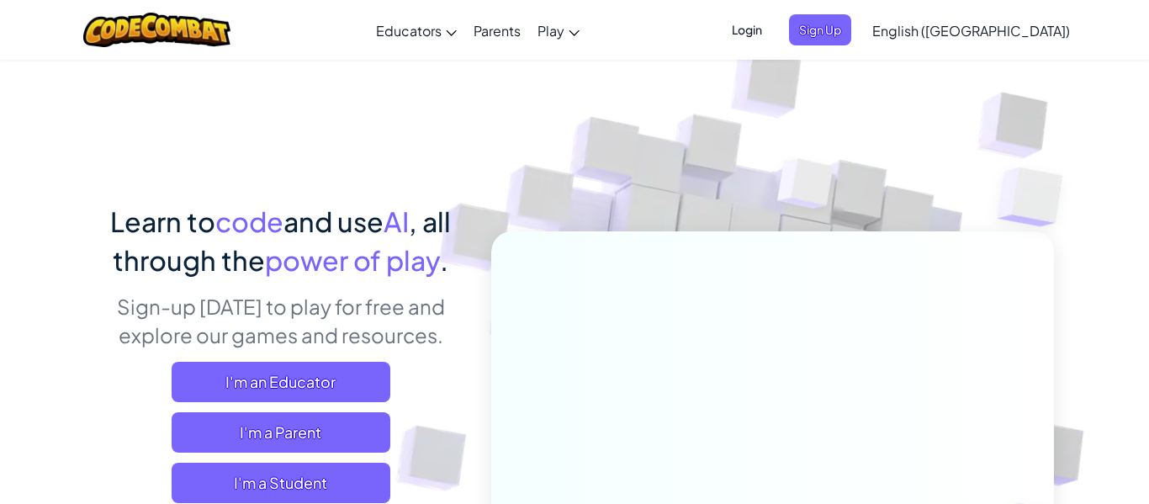
click at [772, 35] on span "Login" at bounding box center [747, 29] width 50 height 31
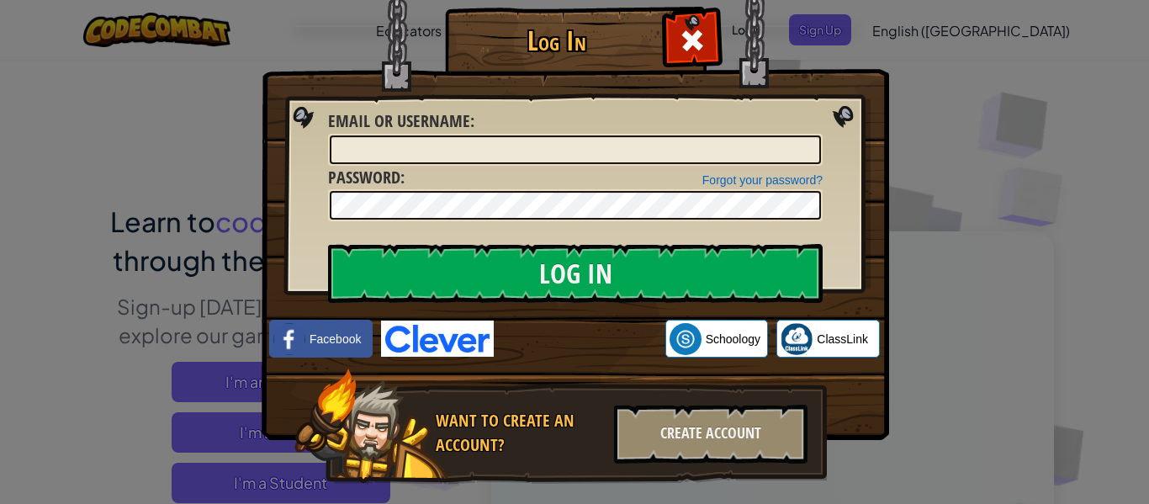
click at [695, 463] on div "Want to create an account? Create Account" at bounding box center [560, 426] width 532 height 117
click at [697, 437] on div "Create Account" at bounding box center [710, 434] width 193 height 59
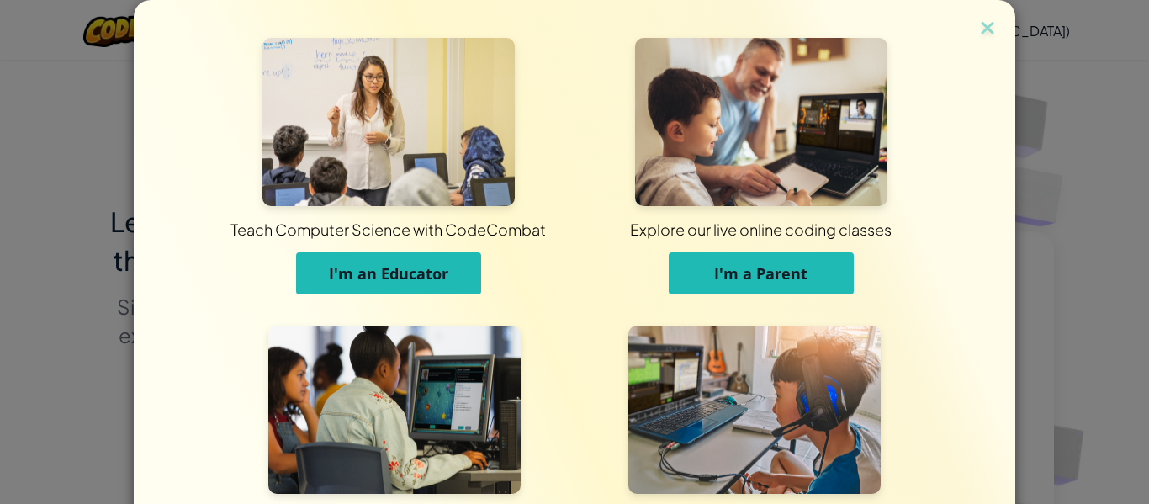
click at [999, 38] on div "Teach Computer Science with CodeCombat I'm an Educator Explore our live online …" at bounding box center [575, 299] width 882 height 599
click at [989, 27] on img at bounding box center [988, 29] width 22 height 25
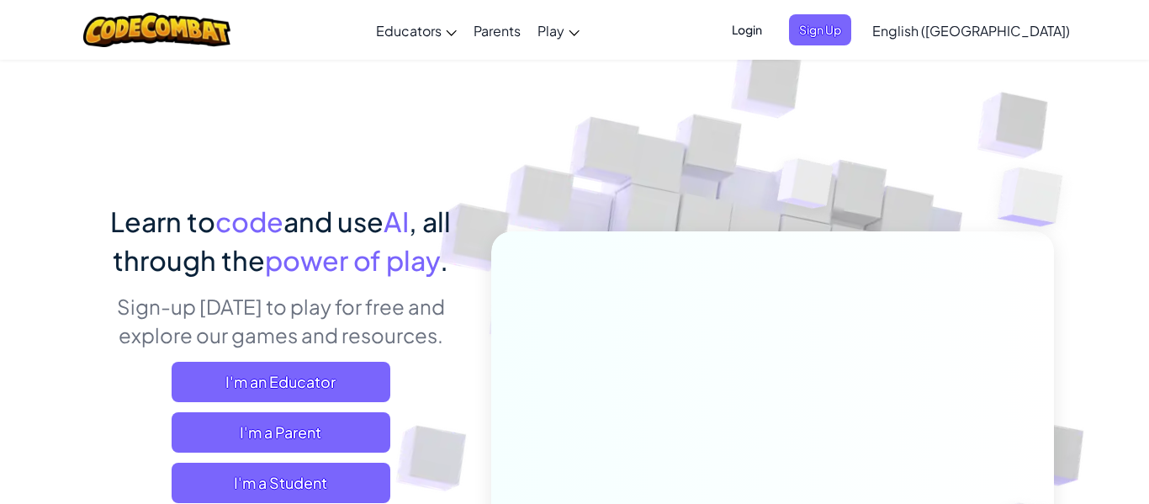
click at [772, 40] on span "Login" at bounding box center [747, 29] width 50 height 31
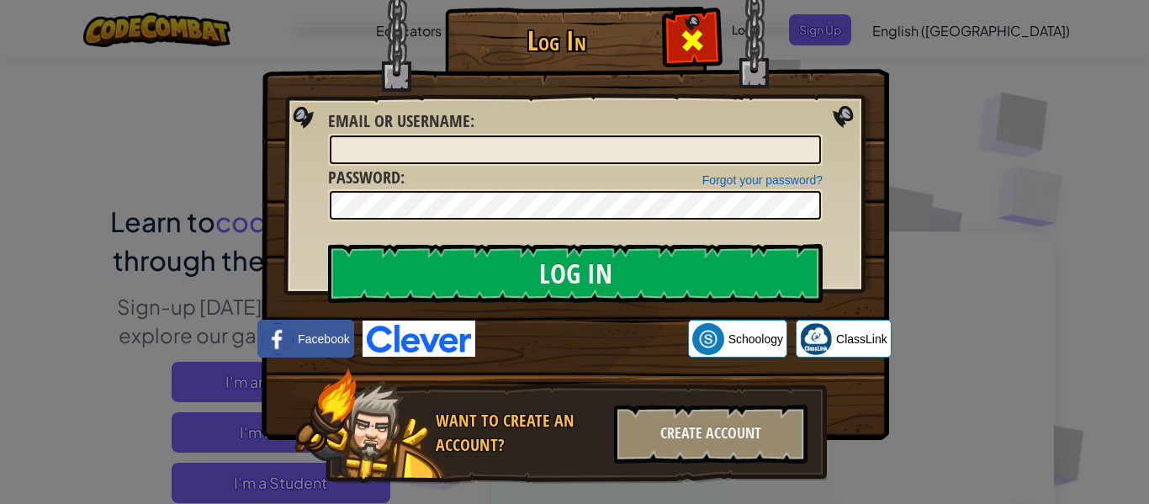
click at [693, 31] on span at bounding box center [692, 40] width 27 height 27
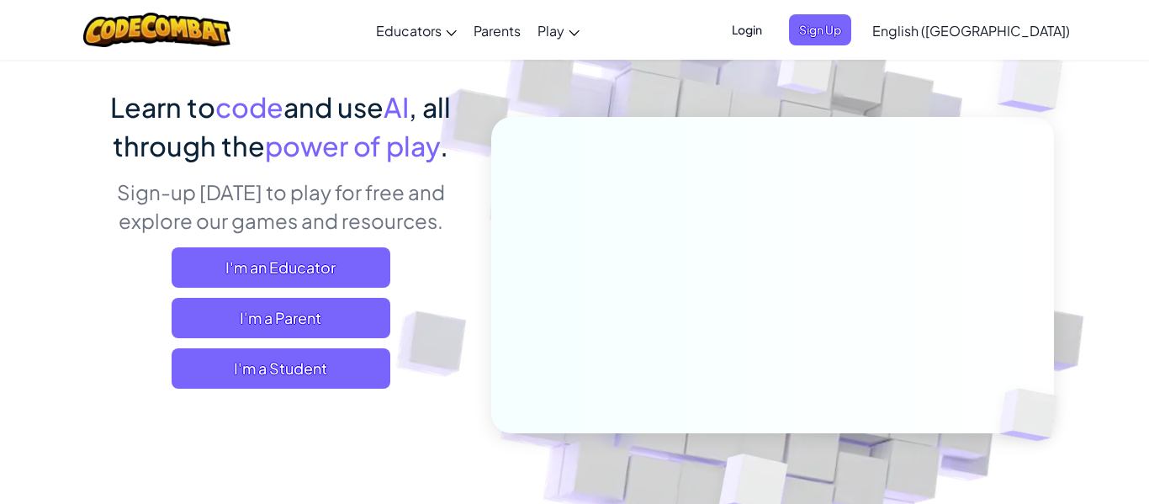
scroll to position [187, 0]
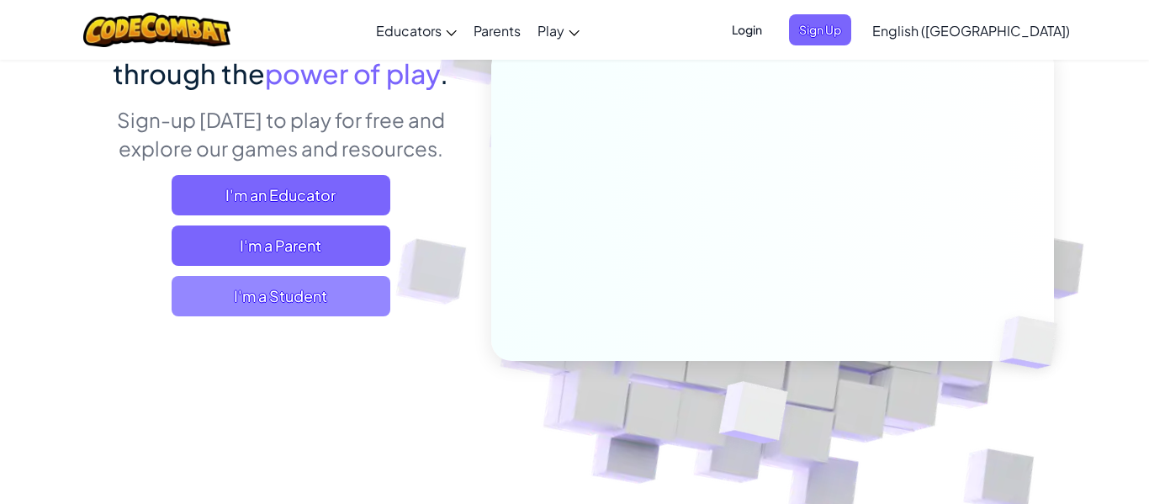
click at [321, 283] on span "I'm a Student" at bounding box center [281, 296] width 219 height 40
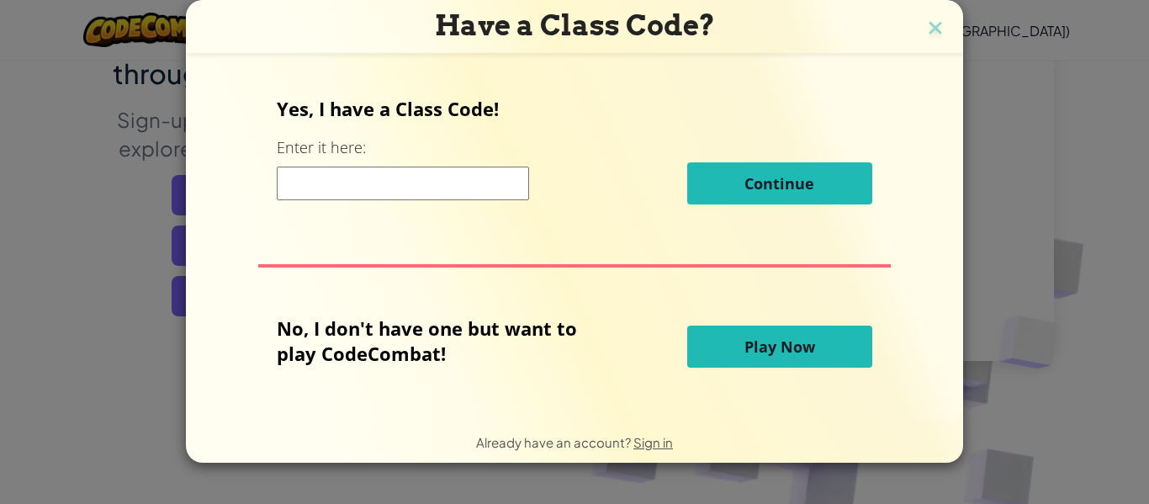
click at [409, 183] on input at bounding box center [403, 184] width 252 height 34
paste input "RoomPaperSick"
type input "RoomPaperSick"
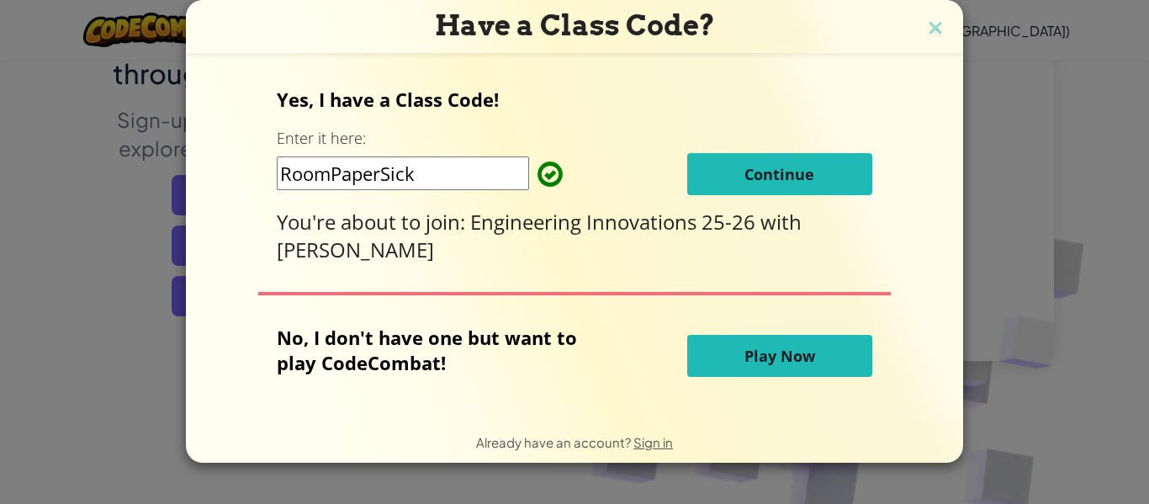
click at [751, 177] on span "Continue" at bounding box center [779, 174] width 70 height 20
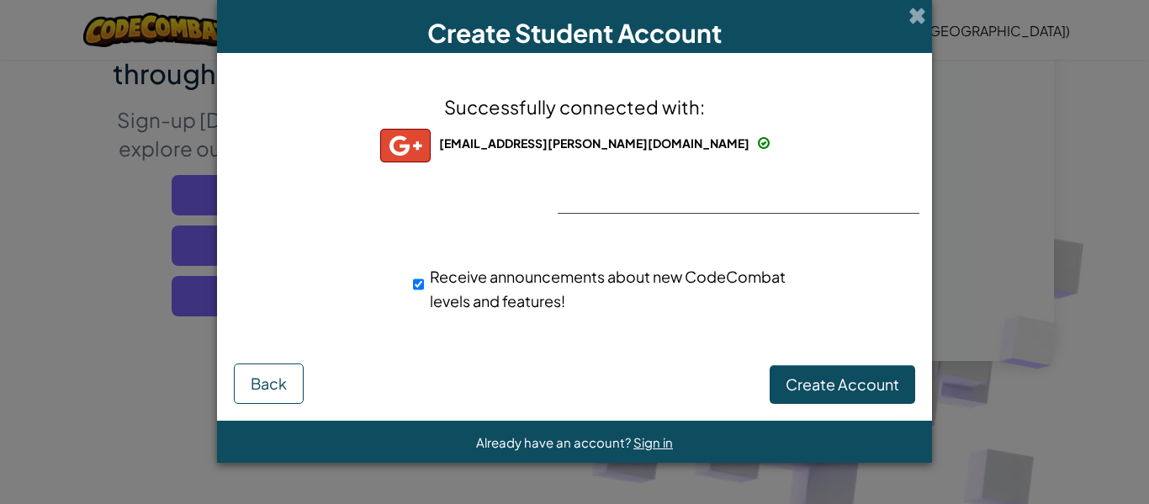
click at [431, 147] on img at bounding box center [405, 146] width 50 height 34
click at [516, 135] on span "31akeela.cauthen@msdk12.net" at bounding box center [594, 142] width 310 height 15
click at [431, 146] on img at bounding box center [405, 146] width 50 height 34
click at [895, 398] on button "Create Account" at bounding box center [843, 384] width 146 height 39
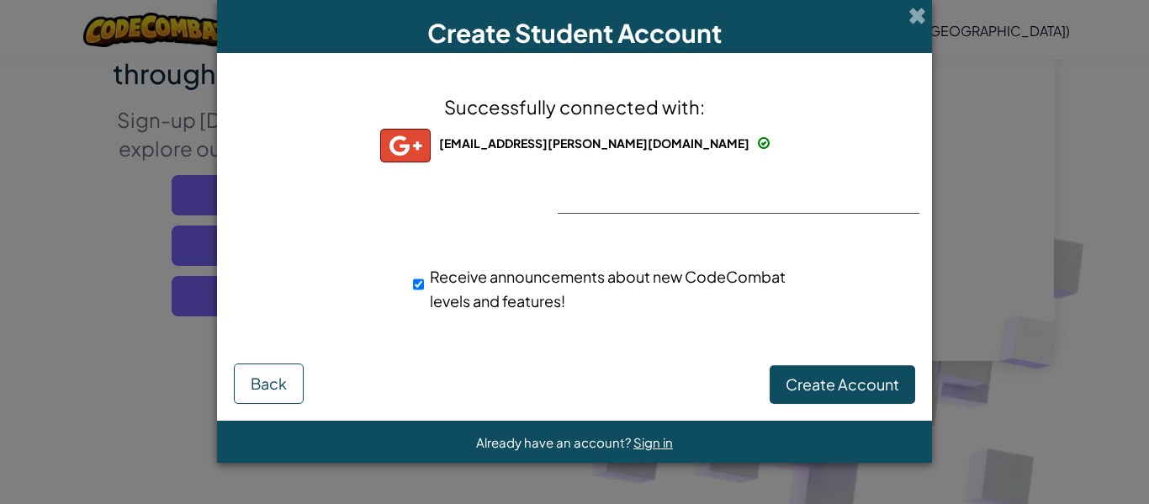
click at [526, 283] on span "Receive announcements about new CodeCombat levels and features!" at bounding box center [608, 289] width 356 height 44
click at [424, 283] on input "Receive announcements about new CodeCombat levels and features!" at bounding box center [418, 284] width 11 height 34
click at [569, 280] on span "Receive announcements about new CodeCombat levels and features!" at bounding box center [608, 289] width 356 height 44
click at [424, 280] on input "Receive announcements about new CodeCombat levels and features!" at bounding box center [418, 284] width 11 height 34
checkbox input "true"
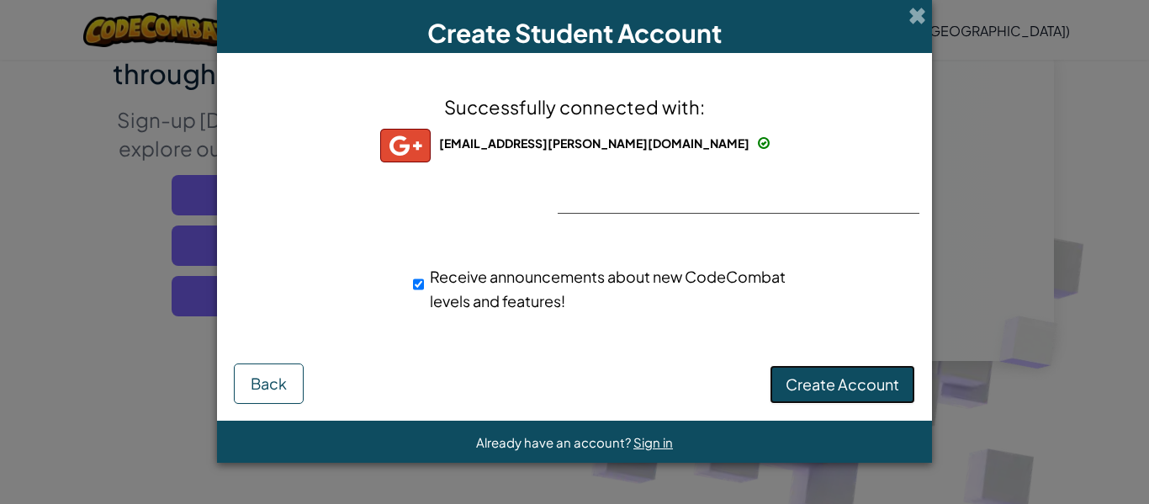
click at [775, 381] on button "Create Account" at bounding box center [843, 384] width 146 height 39
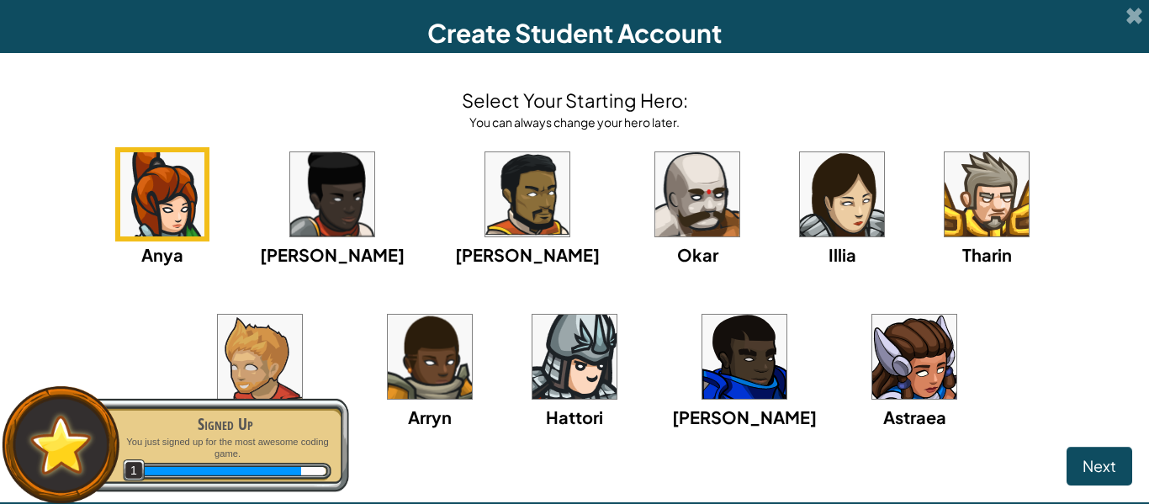
click at [872, 359] on img at bounding box center [914, 357] width 84 height 84
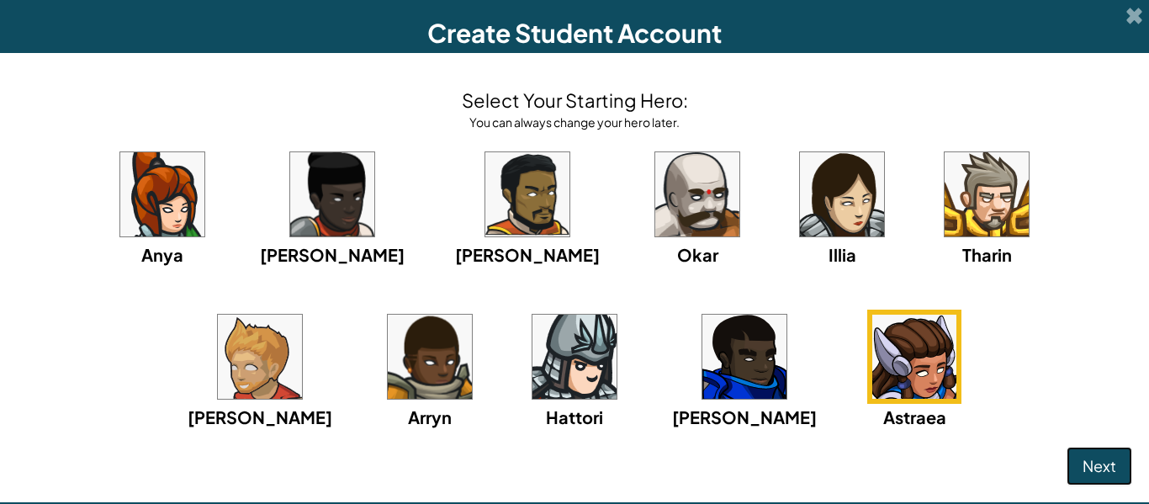
click at [1095, 463] on span "Next" at bounding box center [1100, 465] width 34 height 19
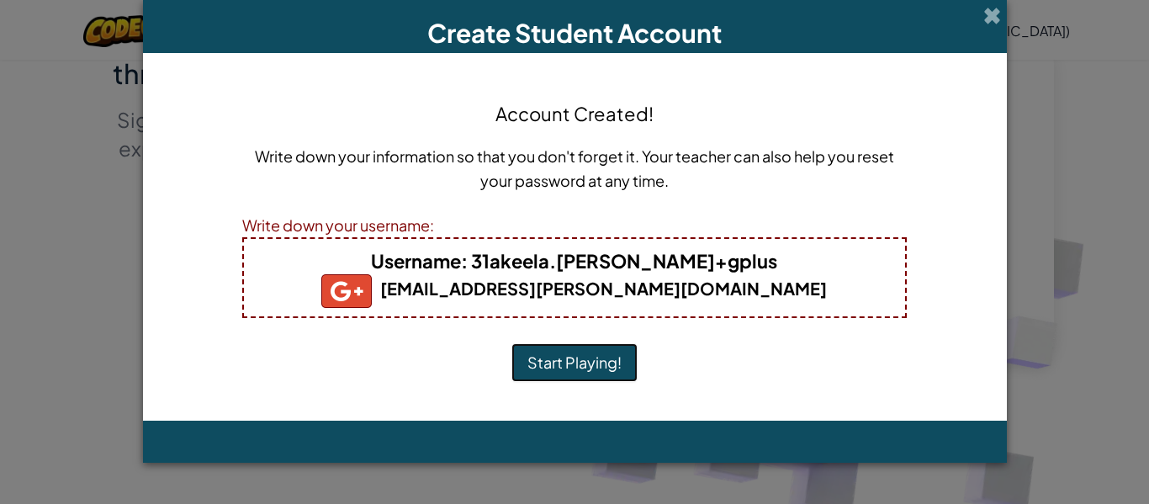
click at [622, 343] on button "Start Playing!" at bounding box center [574, 362] width 126 height 39
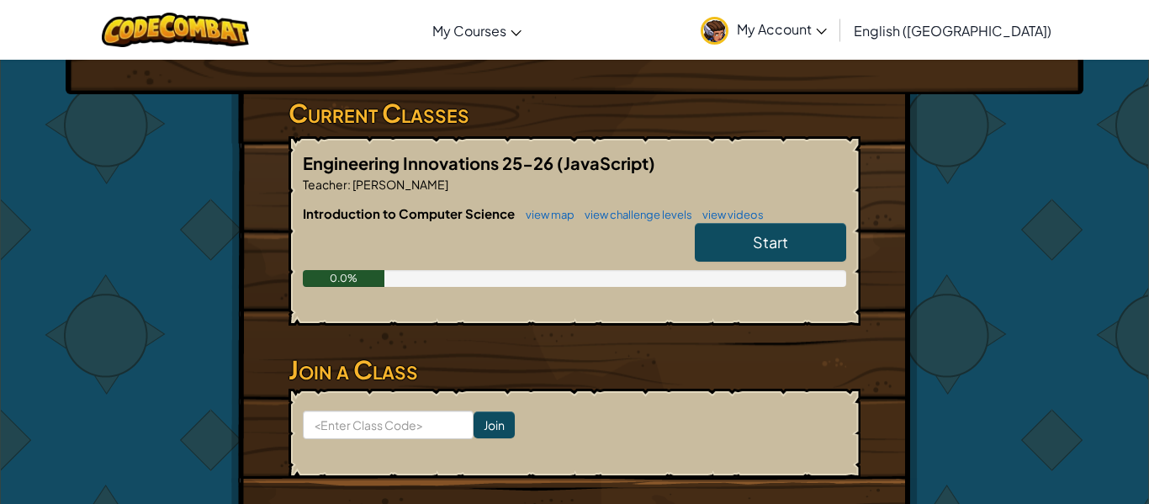
scroll to position [250, 0]
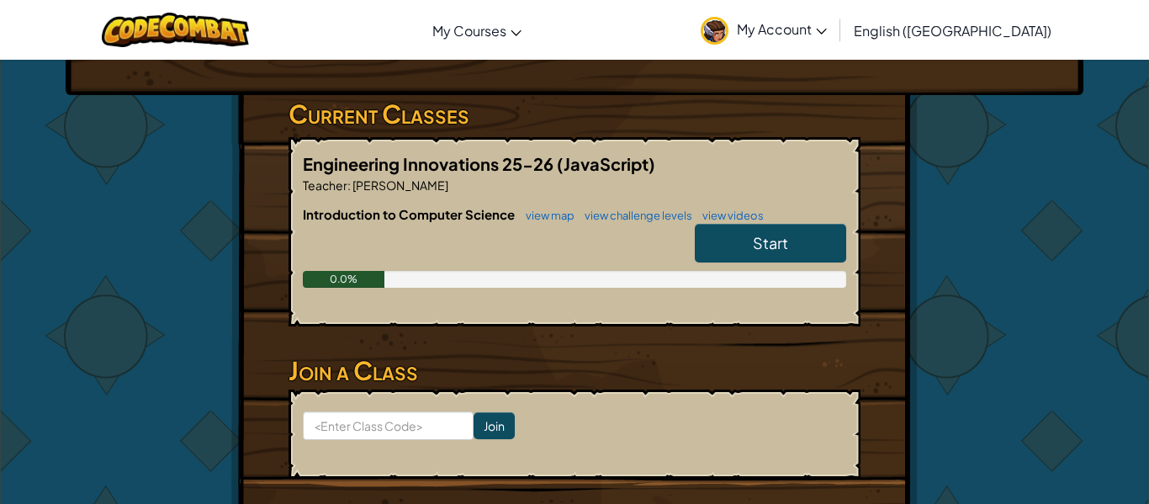
click at [738, 247] on link "Start" at bounding box center [770, 243] width 151 height 39
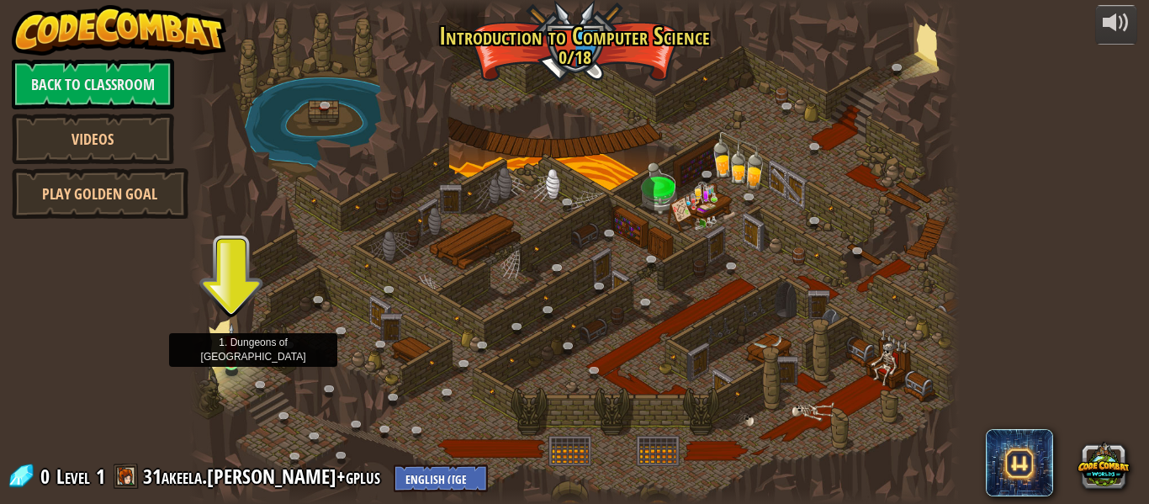
click at [234, 355] on img at bounding box center [232, 343] width 18 height 40
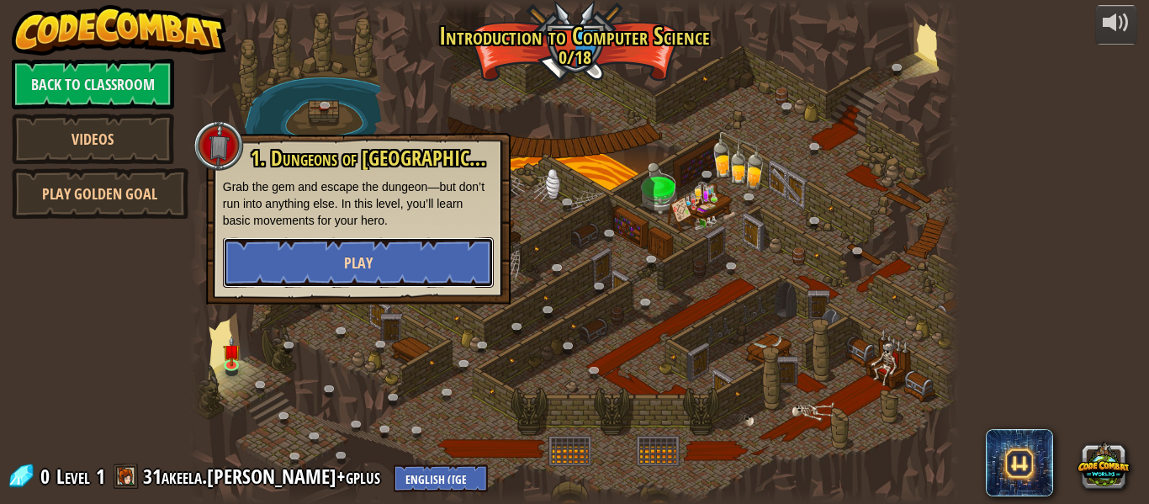
click at [270, 274] on button "Play" at bounding box center [358, 262] width 271 height 50
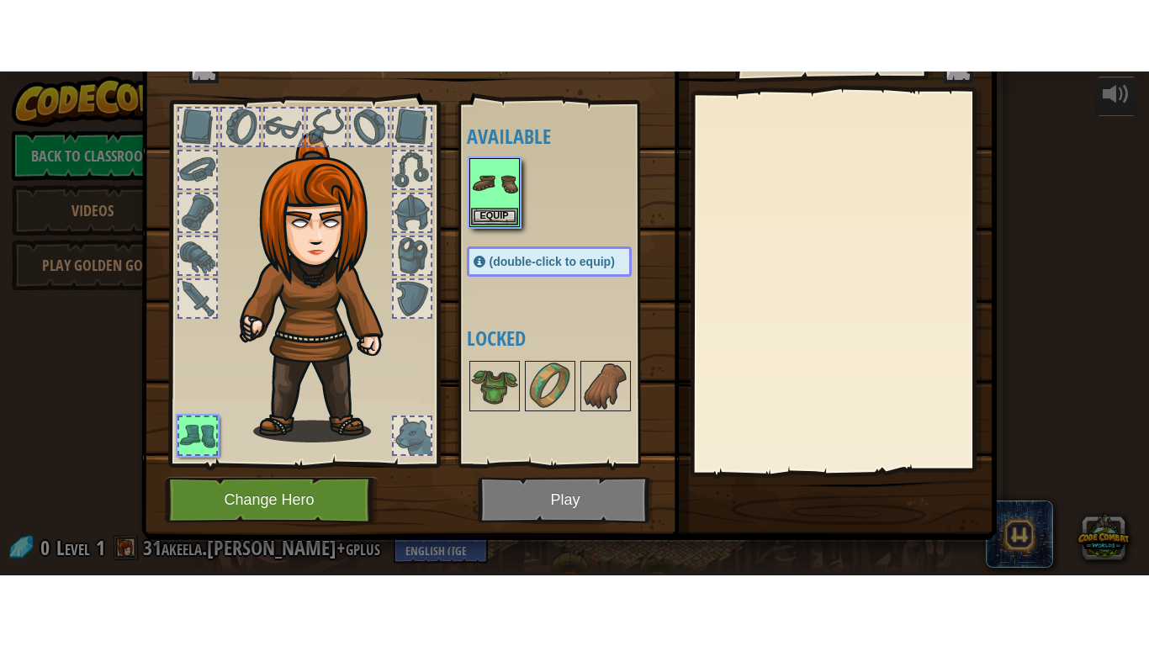
scroll to position [77, 0]
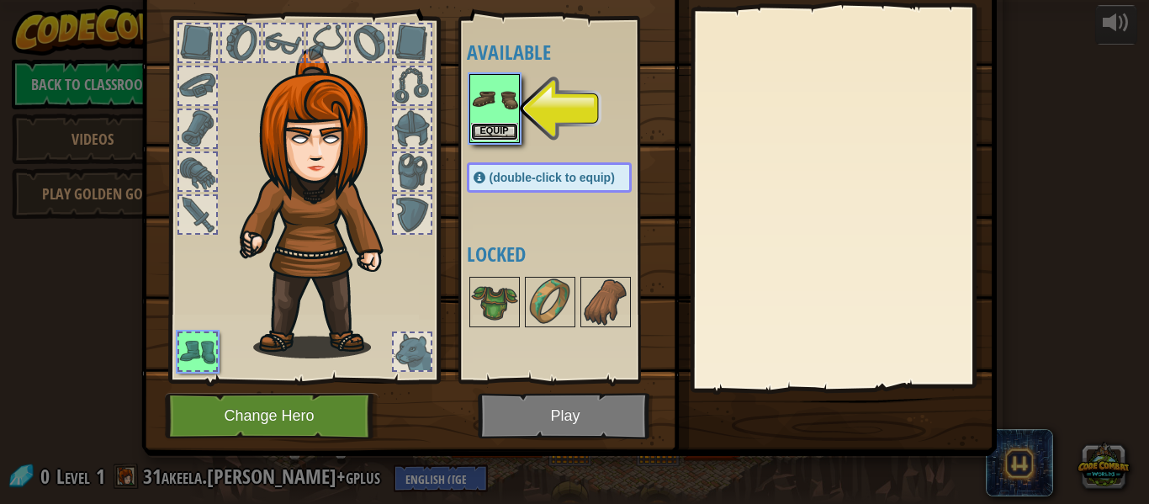
click at [515, 135] on button "Equip" at bounding box center [494, 132] width 47 height 18
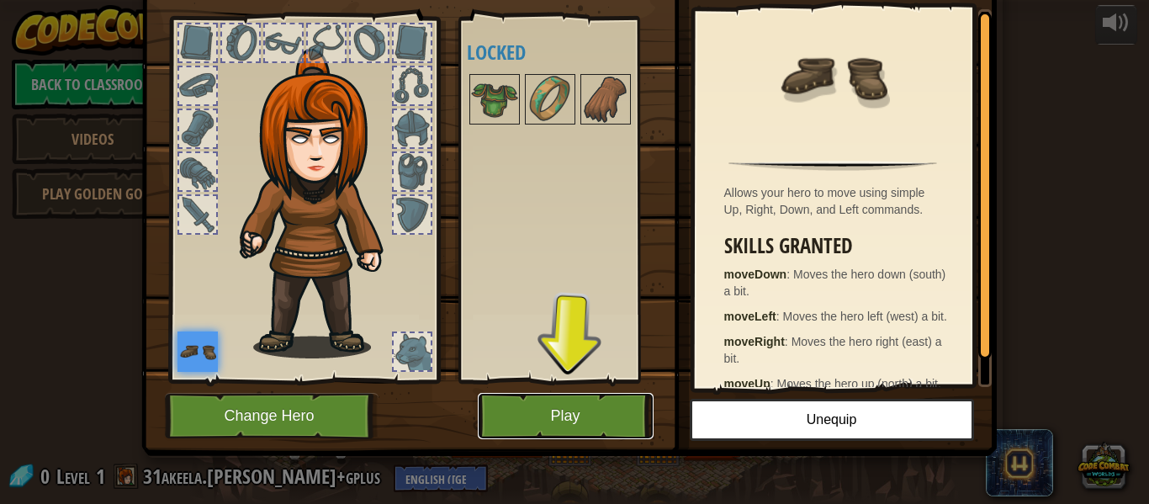
click at [574, 412] on button "Play" at bounding box center [566, 416] width 176 height 46
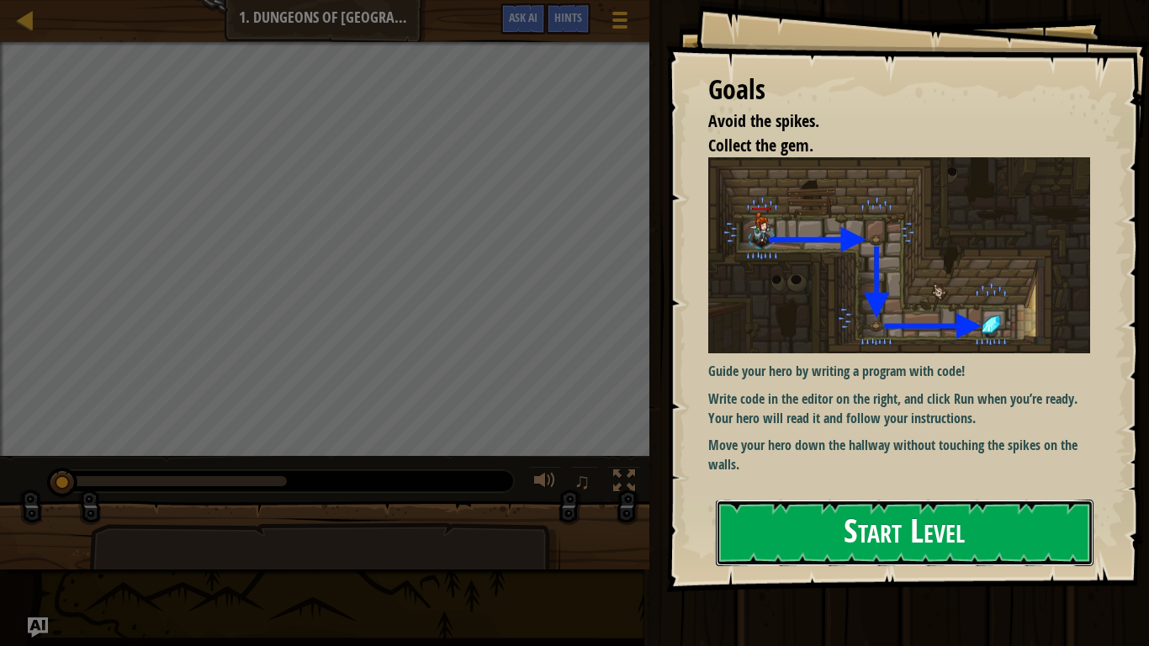
click at [739, 503] on button "Start Level" at bounding box center [905, 533] width 378 height 66
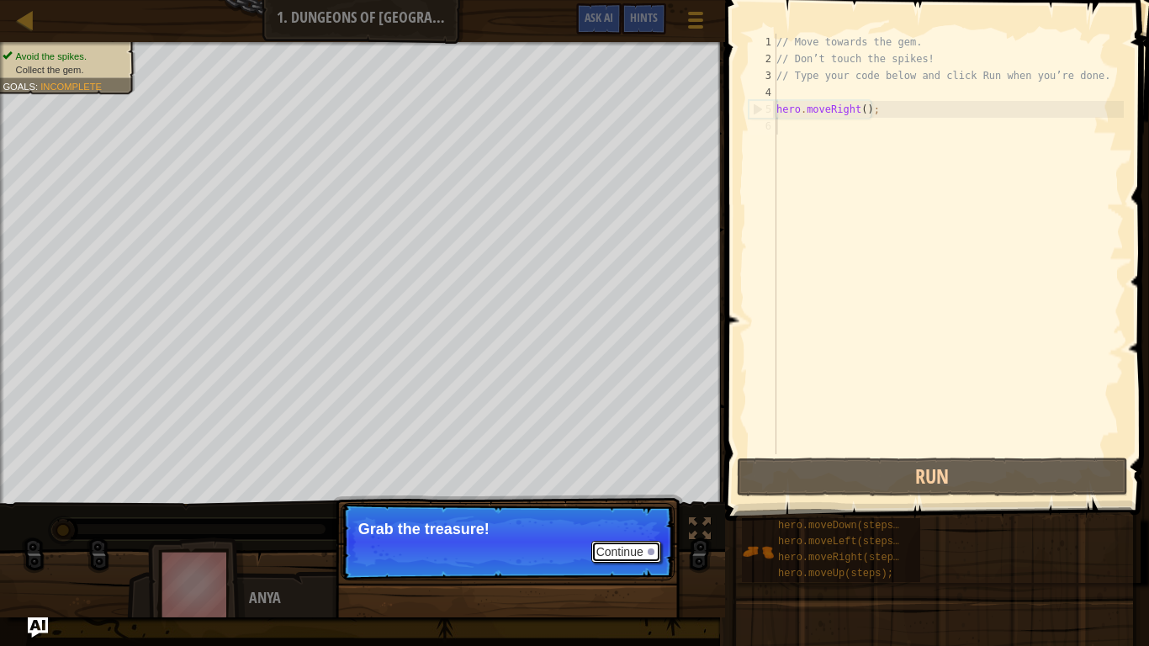
click at [639, 503] on button "Continue" at bounding box center [626, 552] width 70 height 22
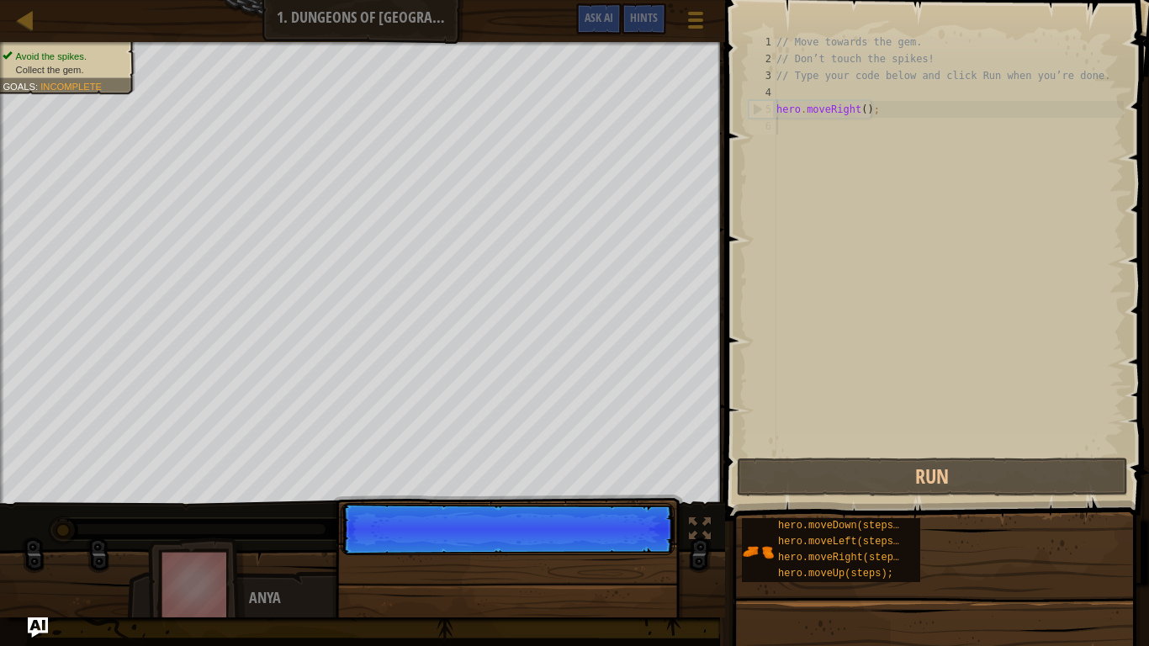
scroll to position [8, 0]
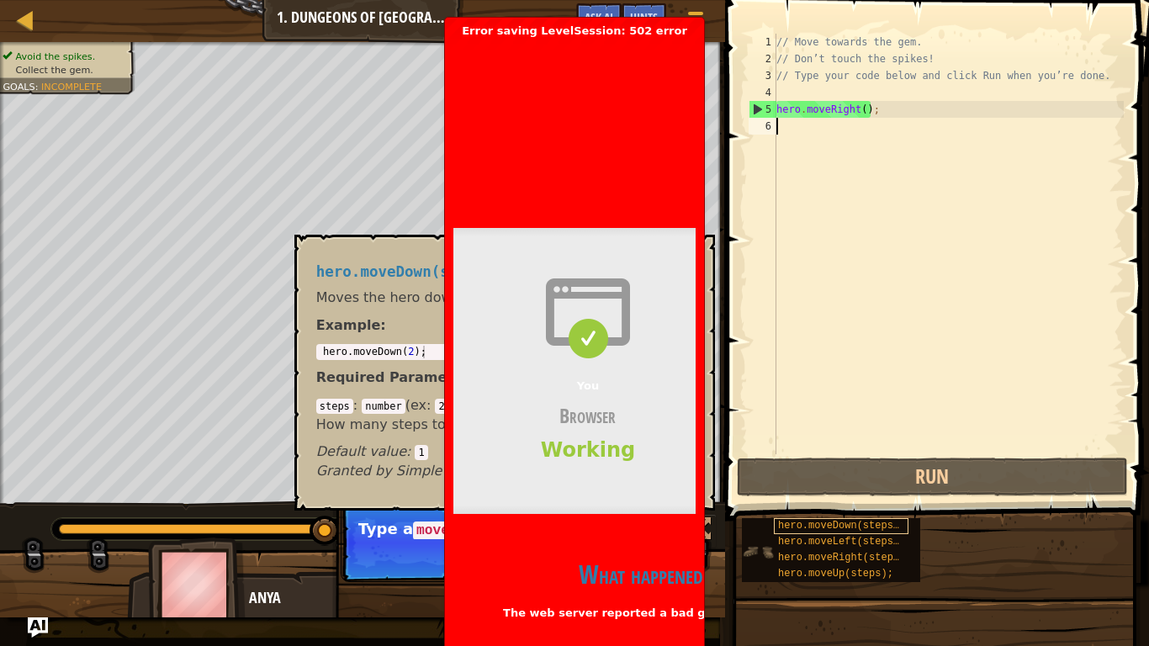
click at [839, 503] on span "hero.moveDown(steps);" at bounding box center [841, 526] width 127 height 12
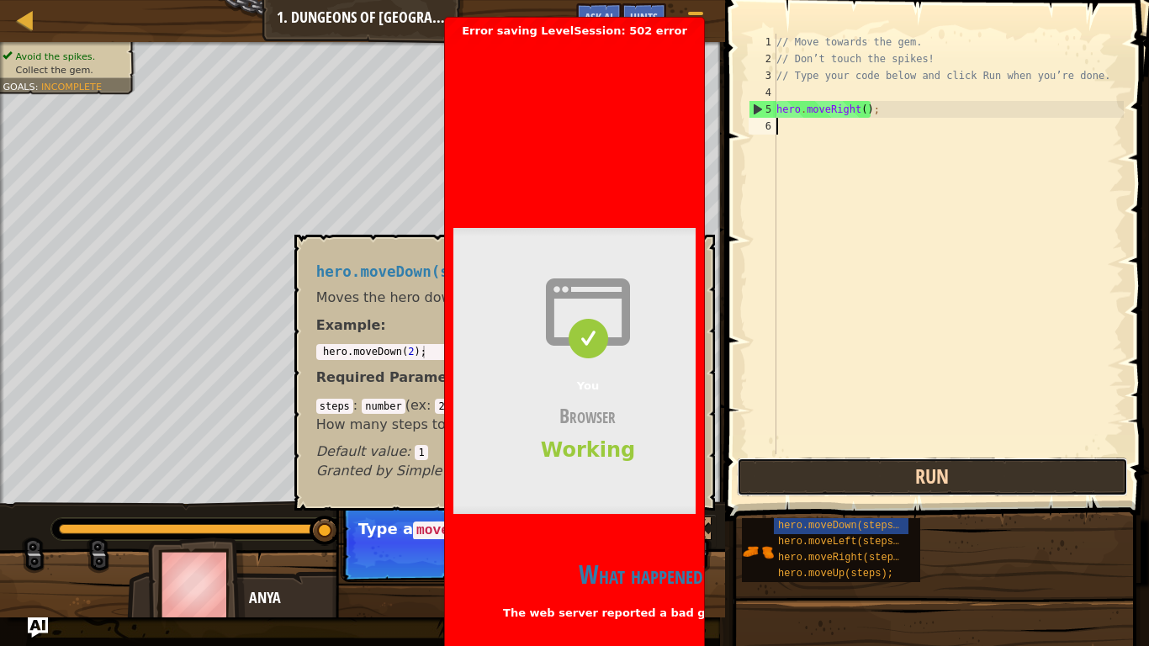
click at [807, 480] on button "Run" at bounding box center [933, 477] width 392 height 39
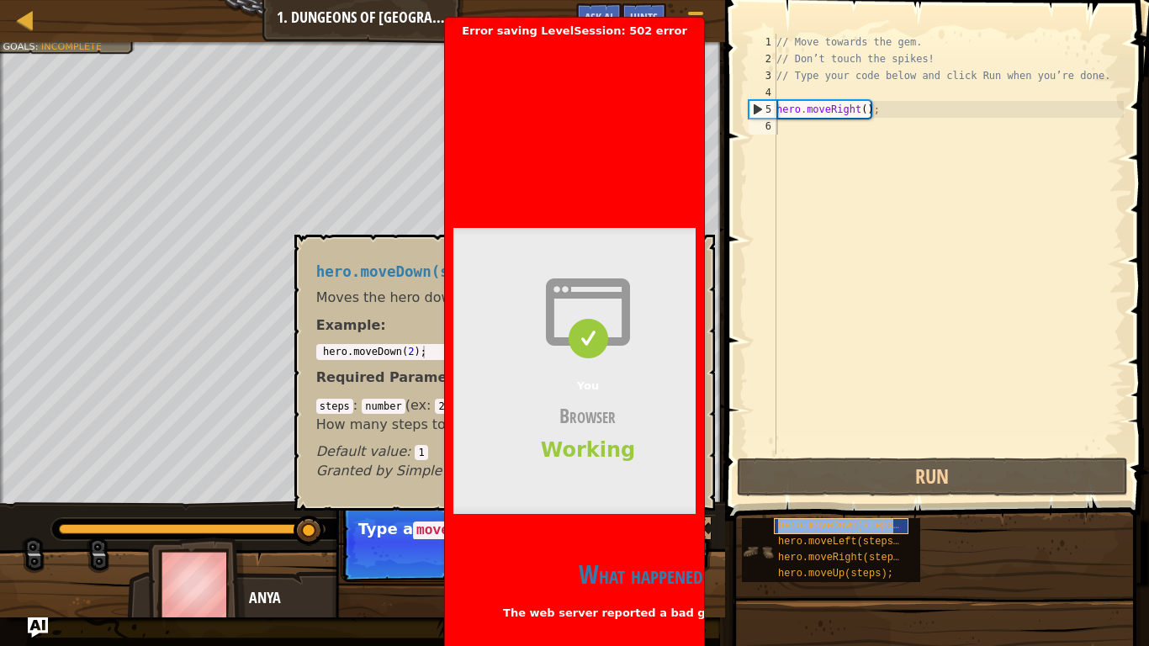
click at [814, 503] on span "hero.moveDown(steps);" at bounding box center [841, 526] width 127 height 12
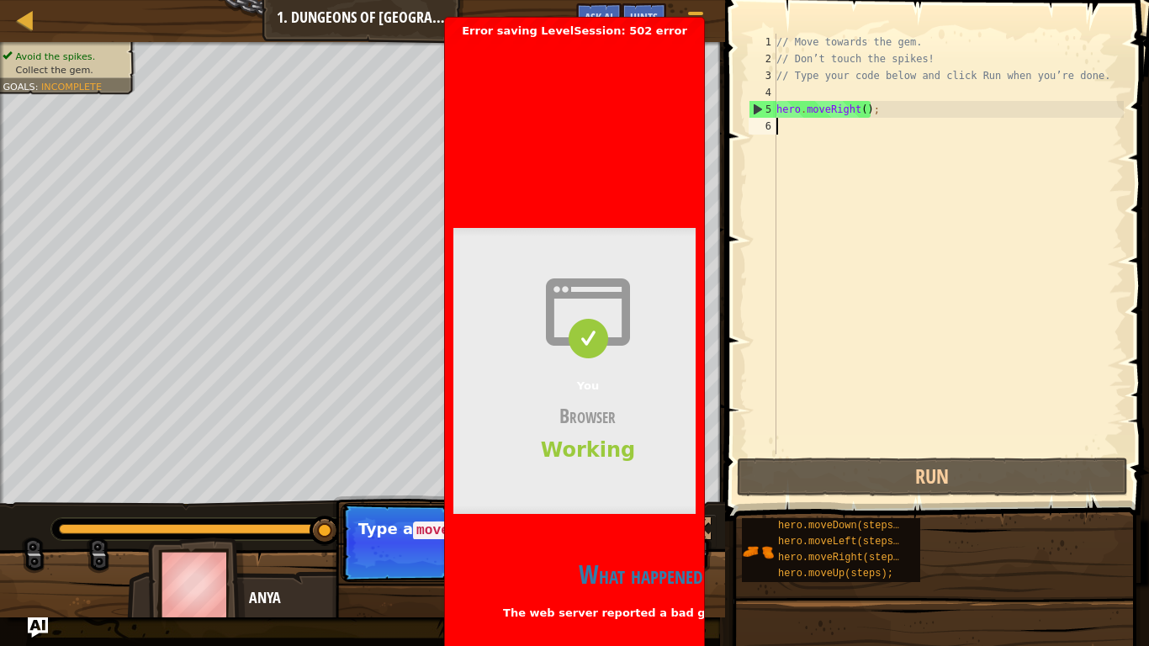
click at [783, 132] on div "// Move towards the gem. // Don’t touch the spikes! // Type your code below and…" at bounding box center [948, 261] width 351 height 454
click at [782, 118] on div "// Move towards the gem. // Don’t touch the spikes! // Type your code below and…" at bounding box center [948, 261] width 351 height 454
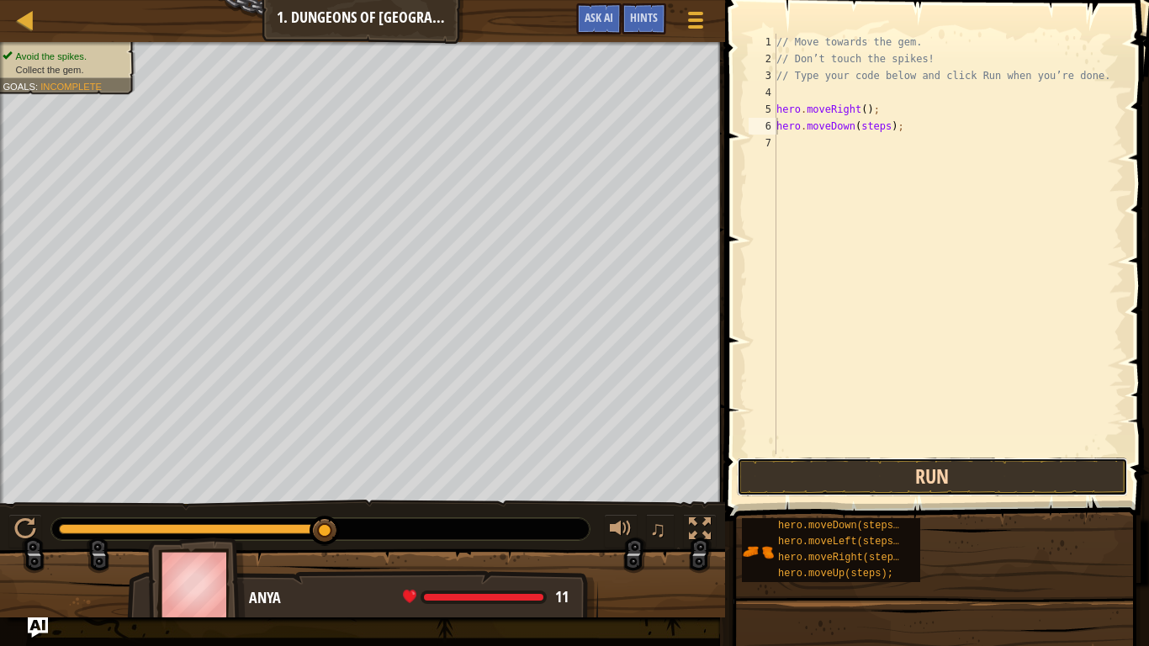
click at [787, 474] on button "Run" at bounding box center [933, 477] width 392 height 39
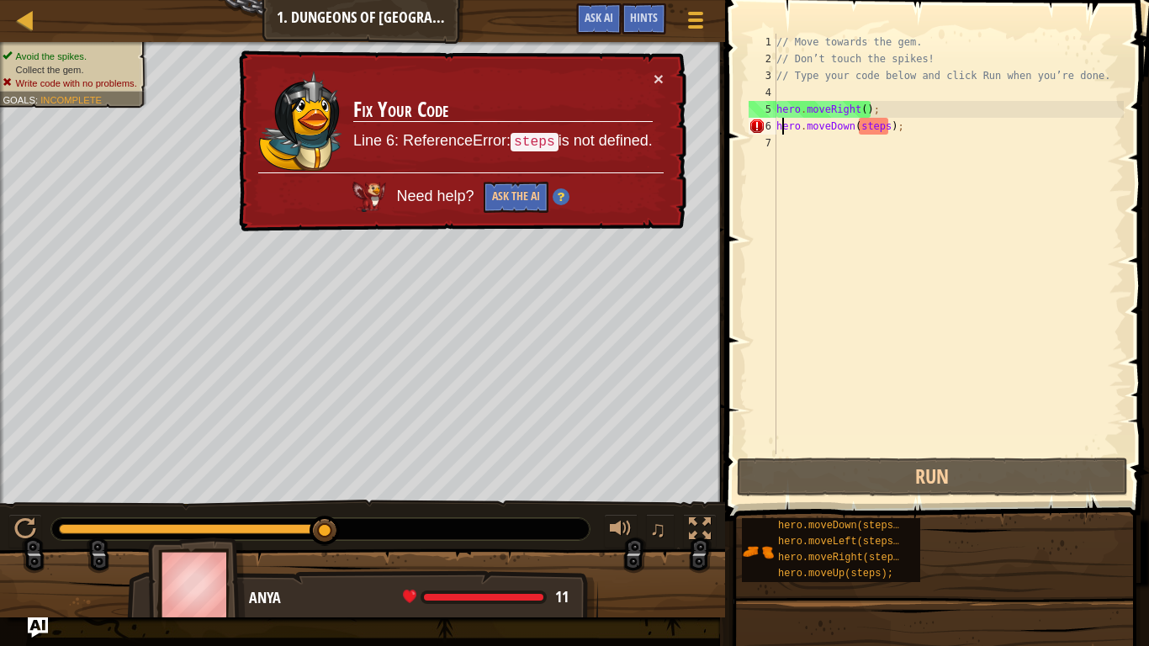
click at [780, 127] on div "// Move towards the gem. // Don’t touch the spikes! // Type your code below and…" at bounding box center [948, 261] width 351 height 454
click at [777, 127] on div "// Move towards the gem. // Don’t touch the spikes! // Type your code below and…" at bounding box center [948, 261] width 351 height 454
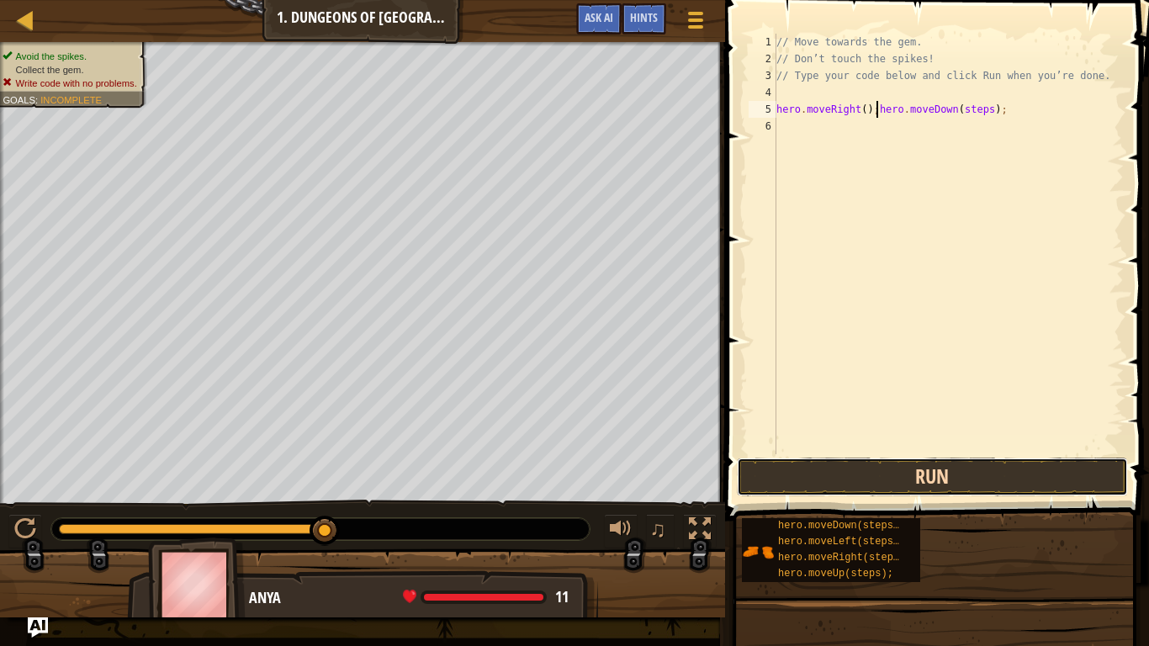
click at [852, 476] on button "Run" at bounding box center [933, 477] width 392 height 39
click at [805, 475] on button "Run" at bounding box center [933, 477] width 392 height 39
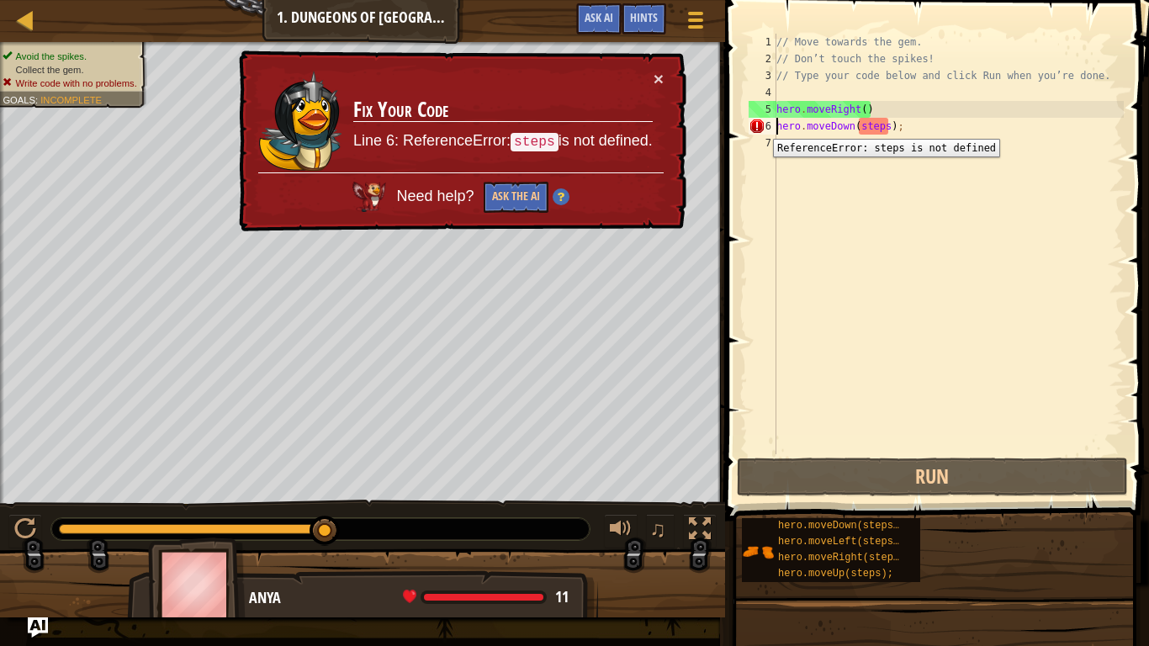
click at [760, 126] on div "6" at bounding box center [763, 126] width 28 height 17
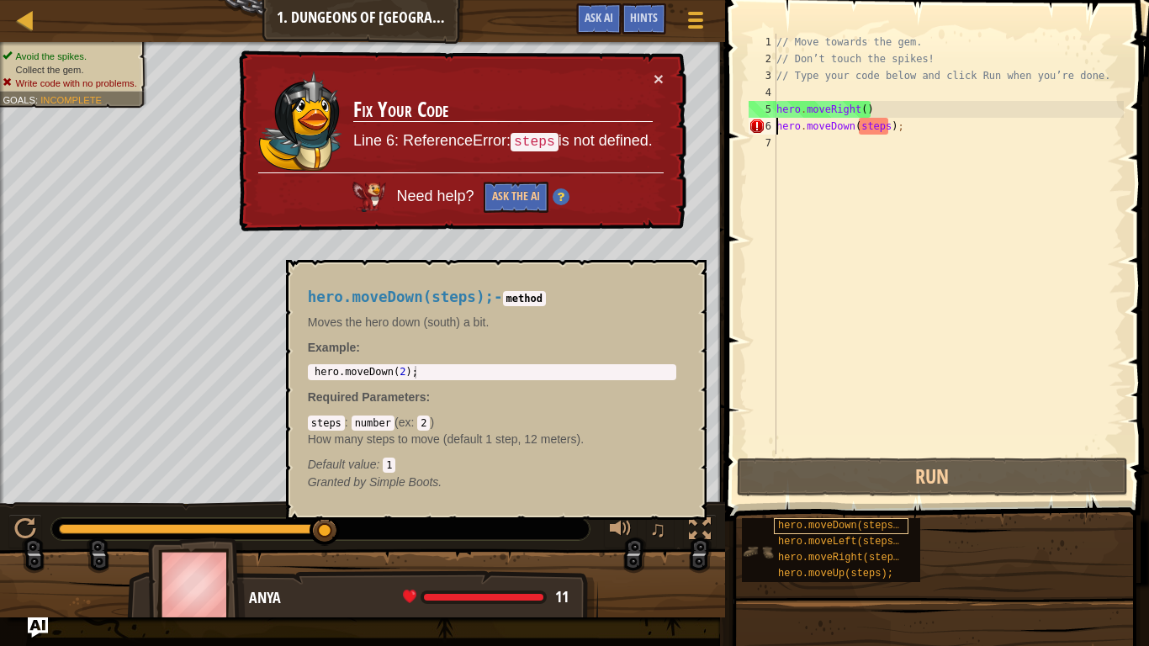
click at [849, 503] on span "hero.moveDown(steps);" at bounding box center [841, 526] width 127 height 12
click at [887, 130] on div "// Move towards the gem. // Don’t touch the spikes! // Type your code below and…" at bounding box center [948, 261] width 351 height 454
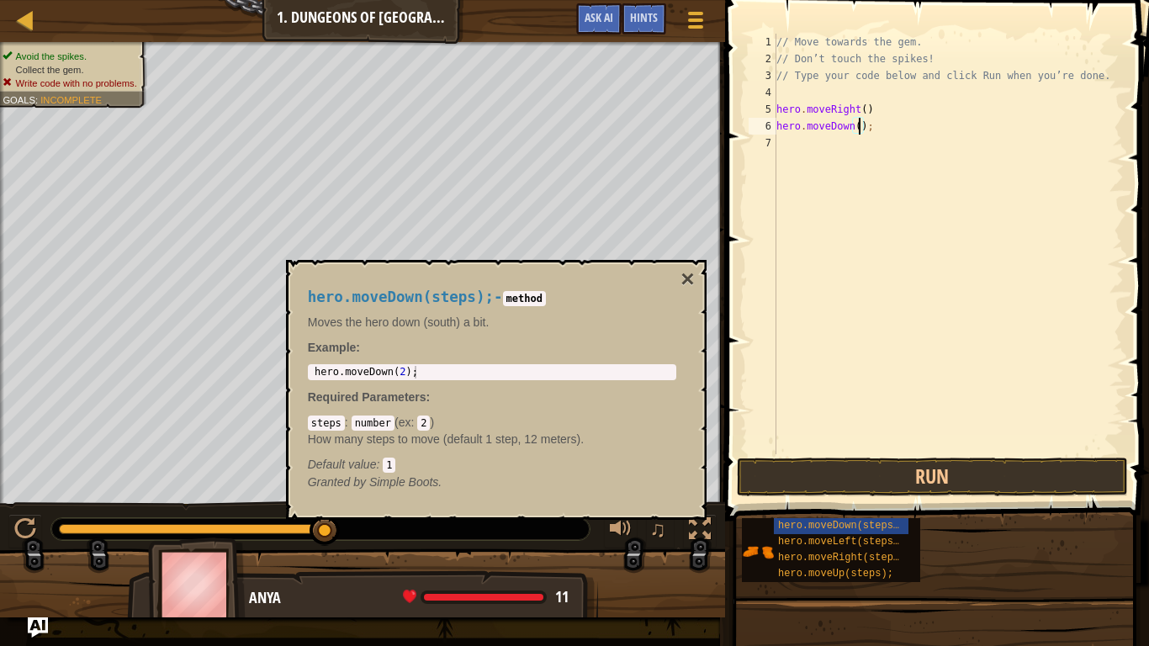
scroll to position [8, 13]
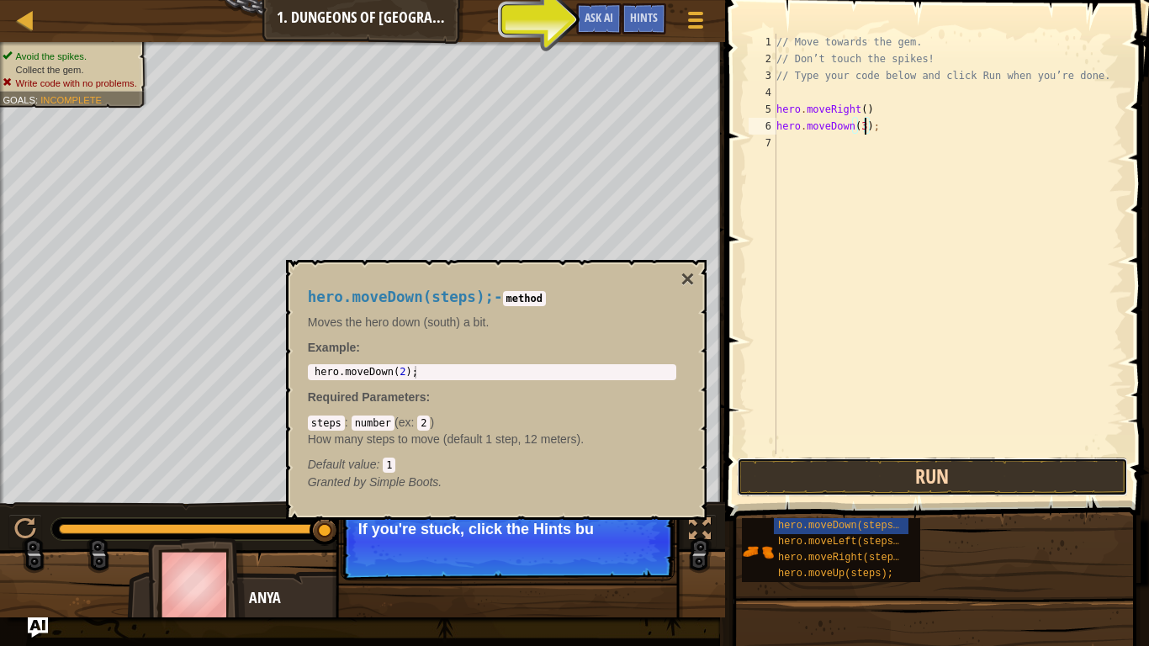
click at [821, 463] on button "Run" at bounding box center [933, 477] width 392 height 39
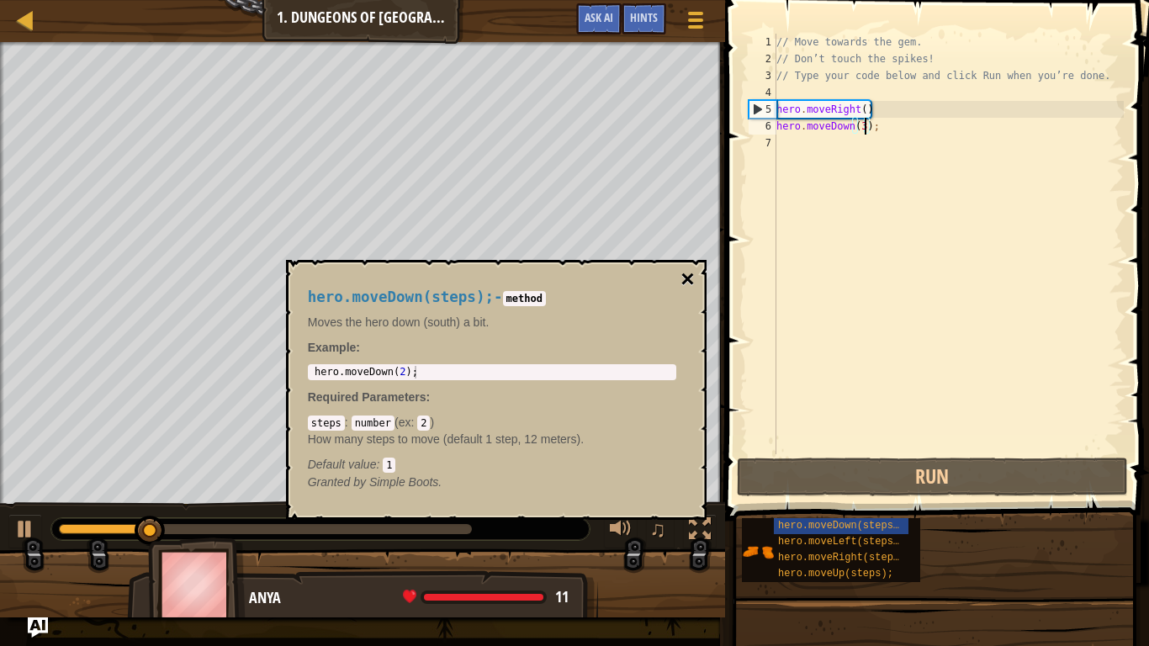
click at [693, 279] on button "×" at bounding box center [687, 279] width 13 height 24
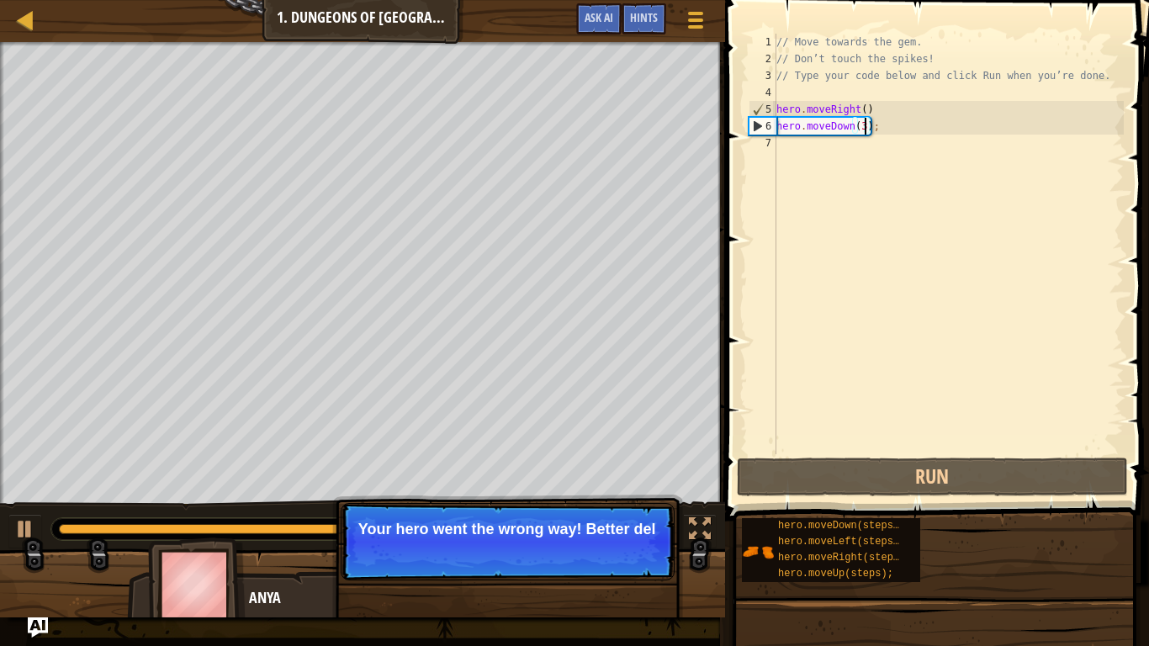
click at [864, 123] on div "// Move towards the gem. // Don’t touch the spikes! // Type your code below and…" at bounding box center [948, 261] width 351 height 454
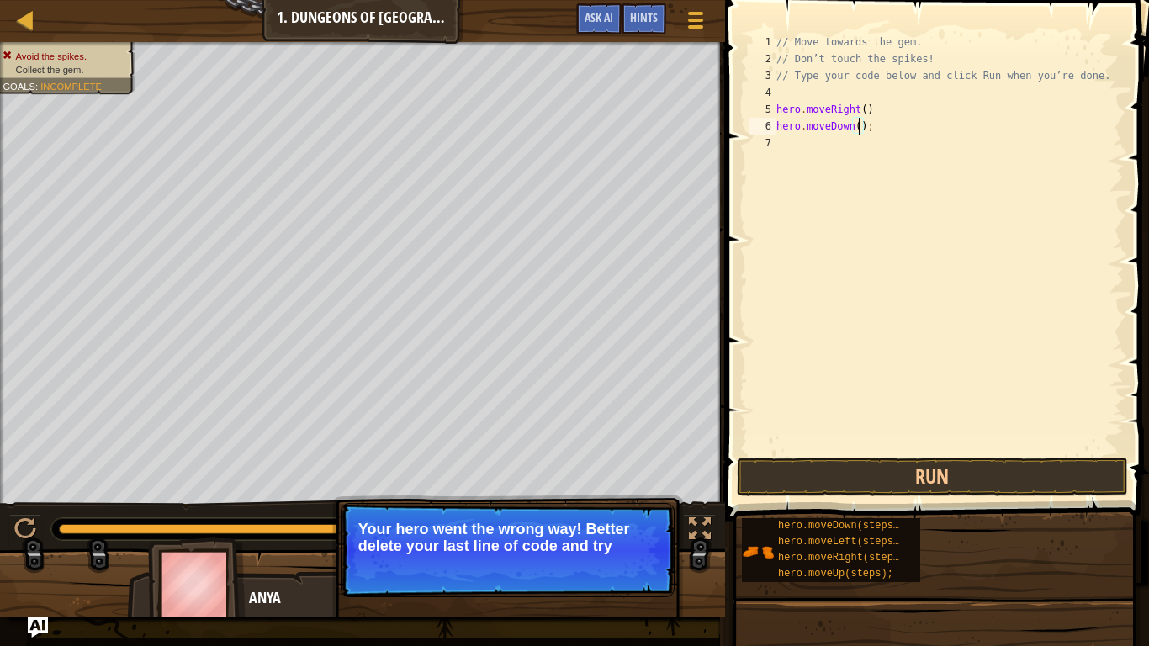
type textarea "hero.moveDown(2);"
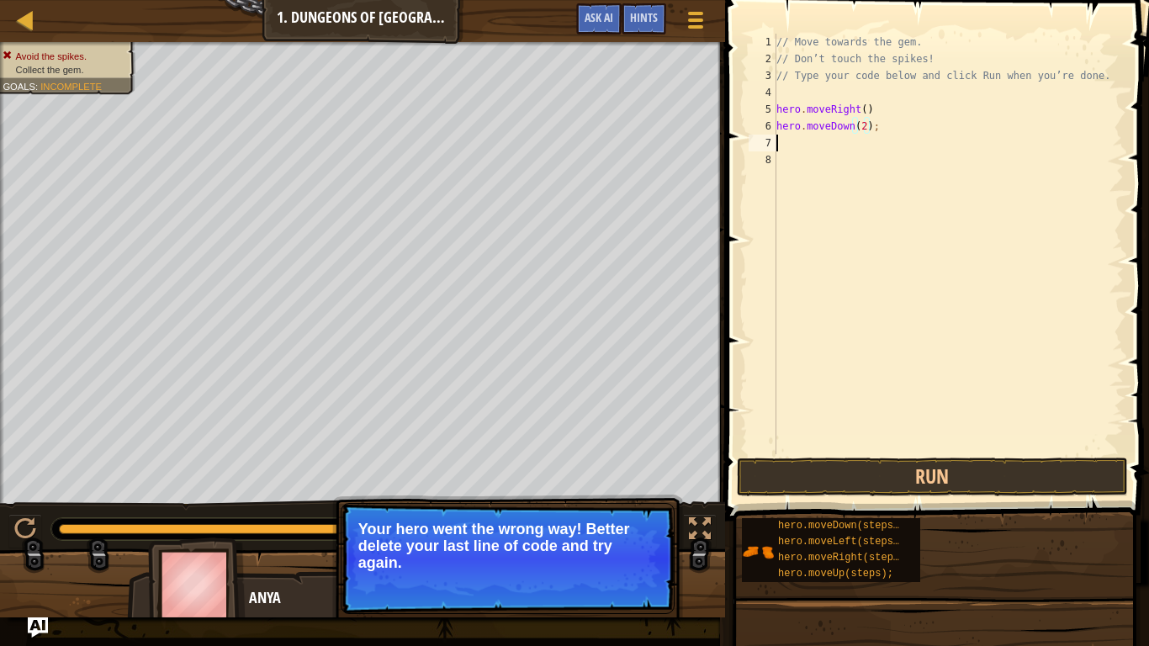
scroll to position [8, 0]
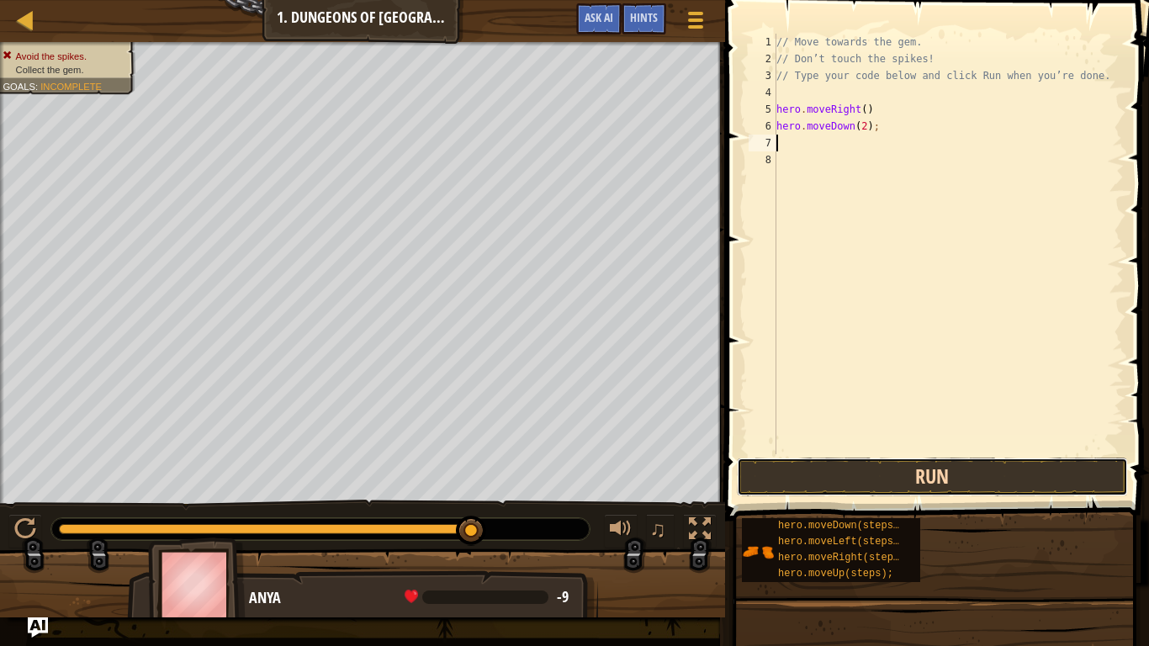
click at [845, 484] on button "Run" at bounding box center [933, 477] width 392 height 39
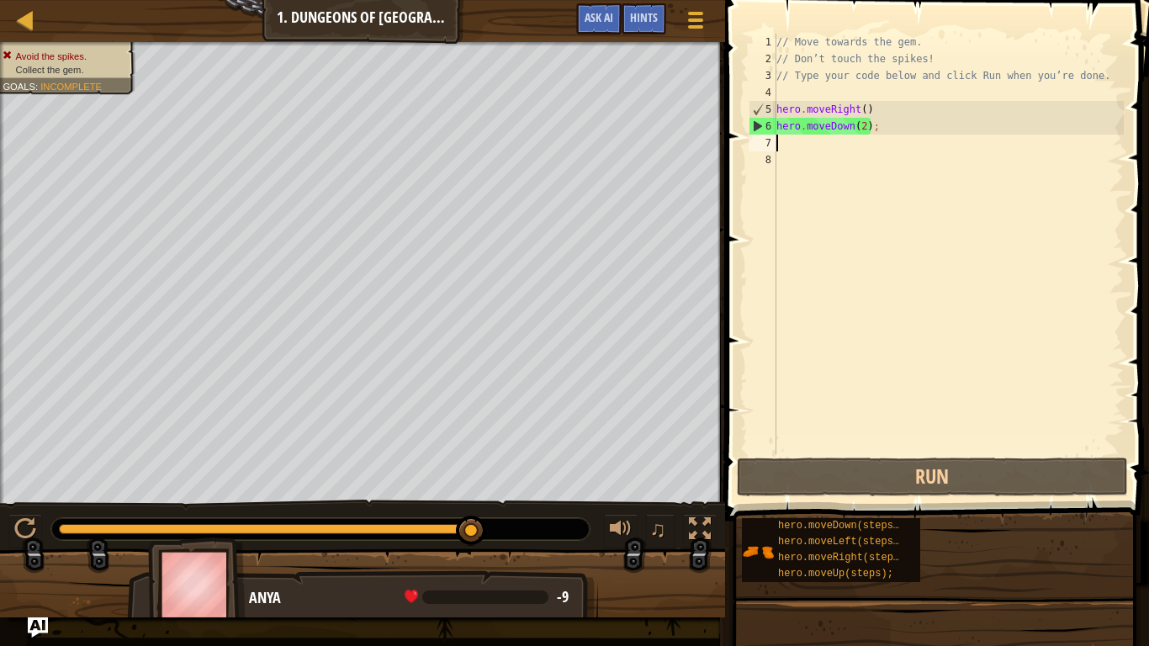
click at [866, 128] on div "// Move towards the gem. // Don’t touch the spikes! // Type your code below and…" at bounding box center [948, 261] width 351 height 454
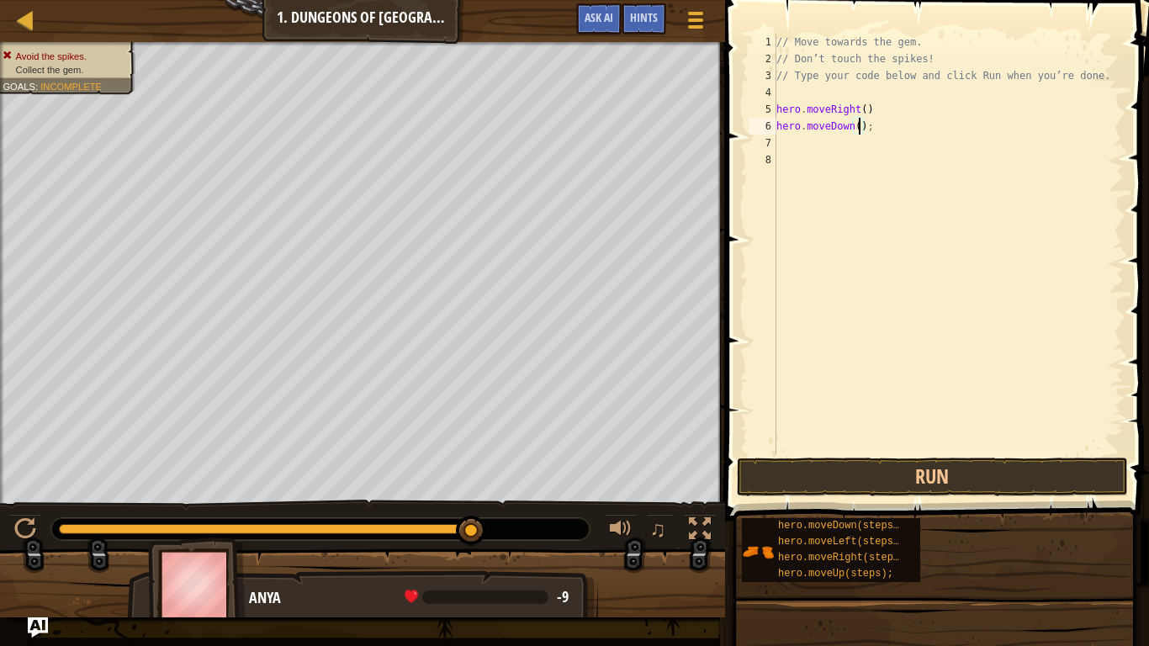
type textarea "hero.moveDown(1);"
click at [765, 465] on button "Run" at bounding box center [933, 477] width 392 height 39
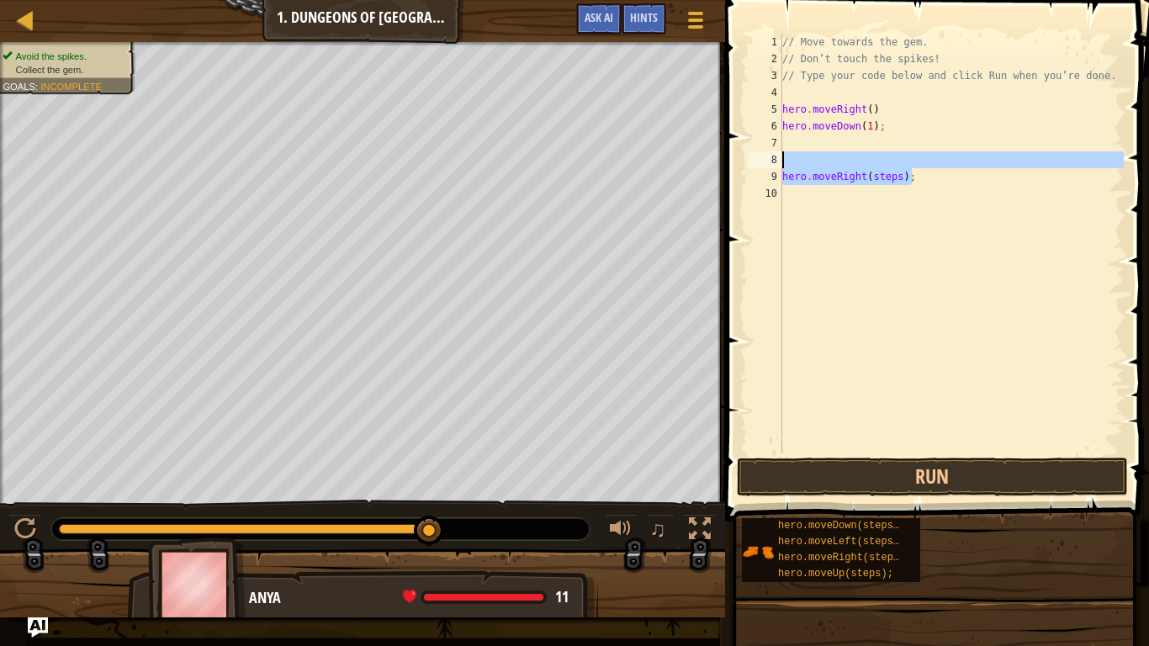
drag, startPoint x: 914, startPoint y: 170, endPoint x: 803, endPoint y: 165, distance: 111.2
click at [803, 165] on div "// Move towards the gem. // Don’t touch the spikes! // Type your code below and…" at bounding box center [951, 261] width 345 height 454
type textarea "hero.moveRight(steps);"
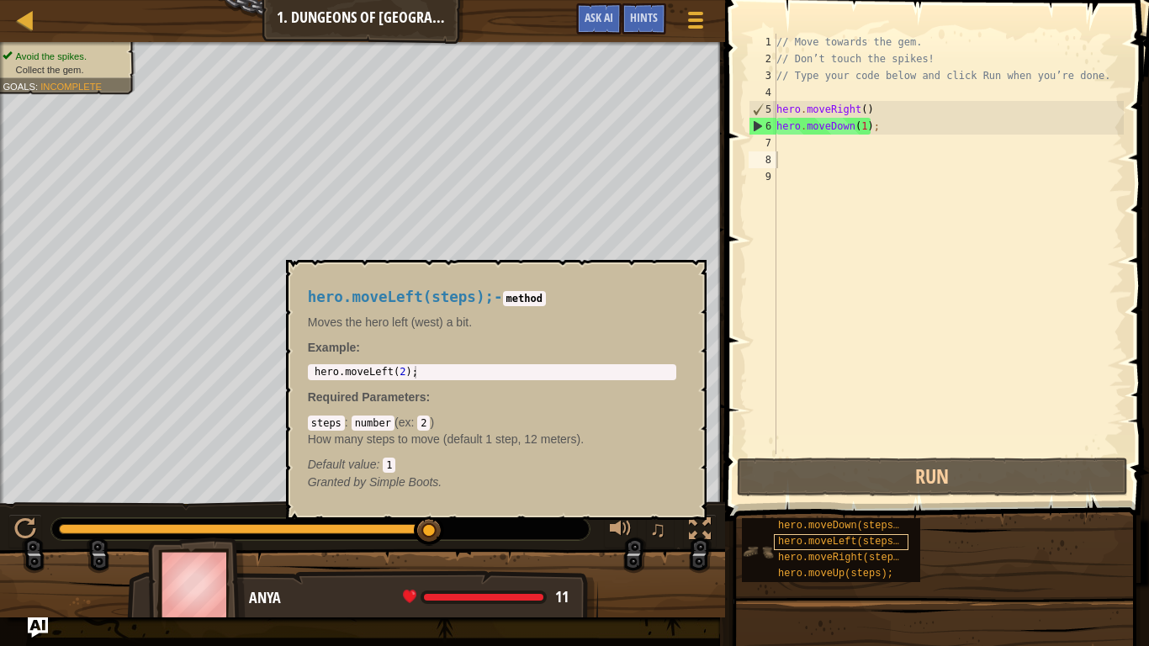
drag, startPoint x: 774, startPoint y: 555, endPoint x: 795, endPoint y: 536, distance: 28.6
click at [795, 503] on div "hero.moveDown(steps); hero.moveLeft(steps); hero.moveRight(steps); hero.moveUp(…" at bounding box center [831, 550] width 178 height 64
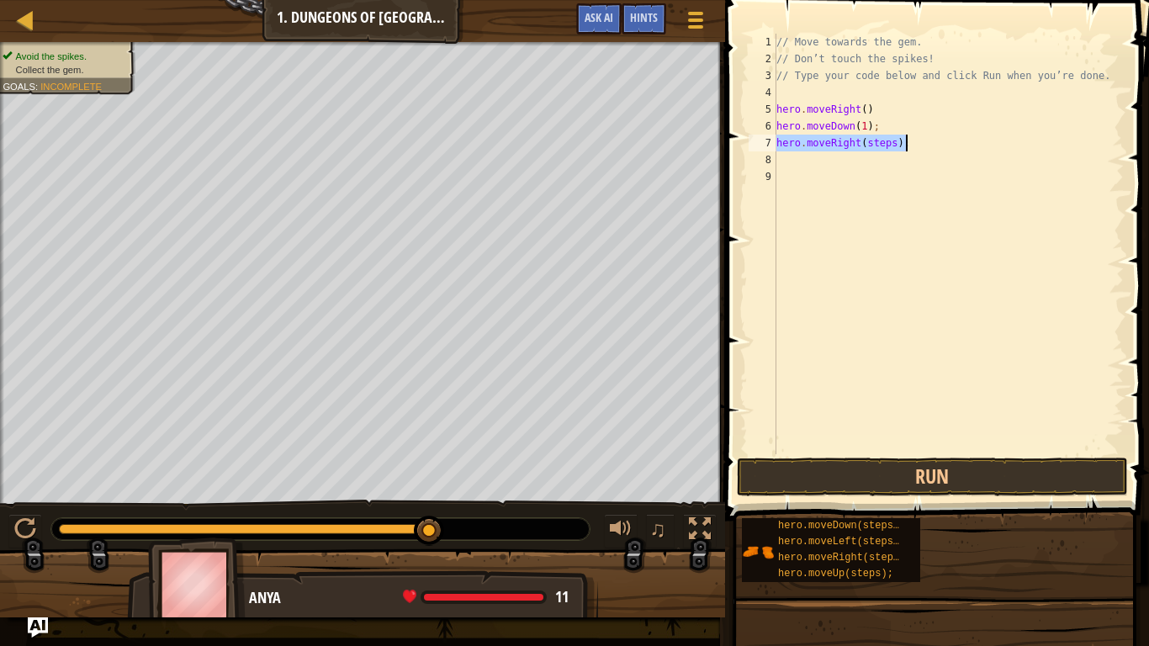
click at [895, 140] on div "// Move towards the gem. // Don’t touch the spikes! // Type your code below and…" at bounding box center [948, 244] width 351 height 421
type textarea "hero.moveRight(1);"
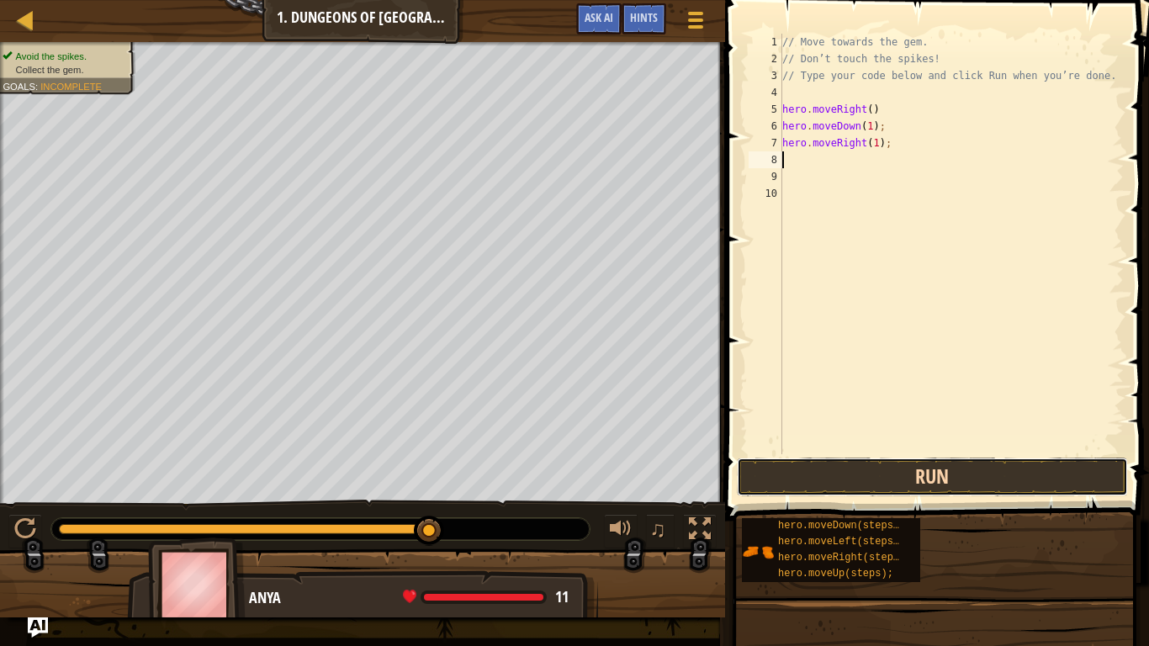
click at [897, 479] on button "Run" at bounding box center [933, 477] width 392 height 39
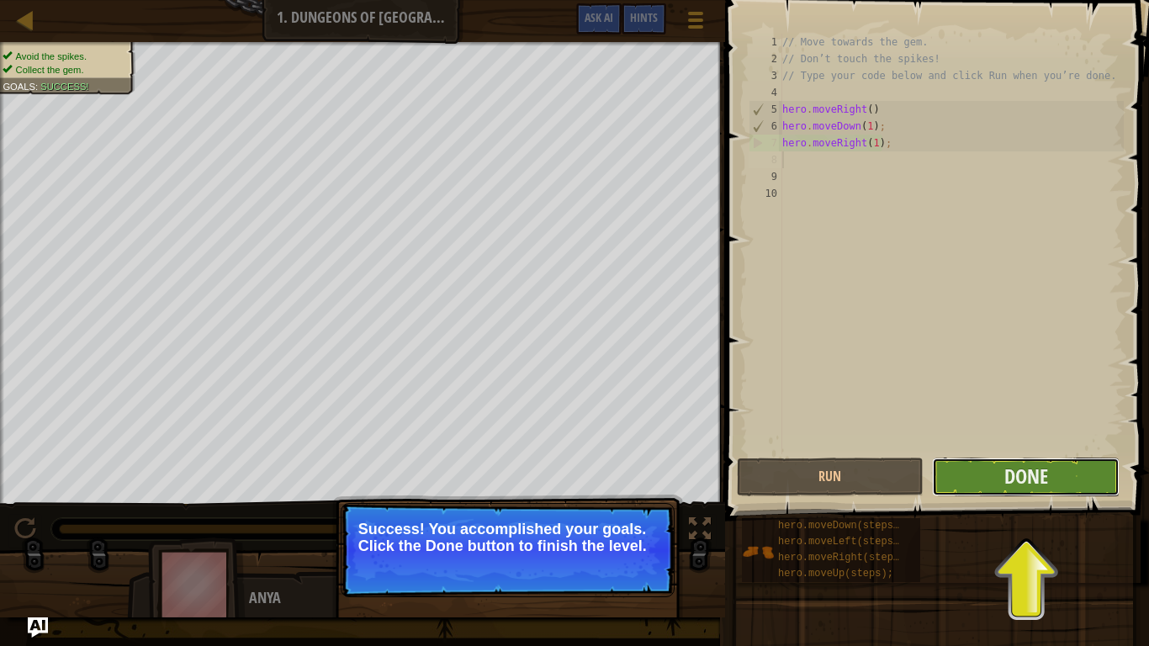
click at [1055, 474] on button "Done" at bounding box center [1026, 477] width 188 height 39
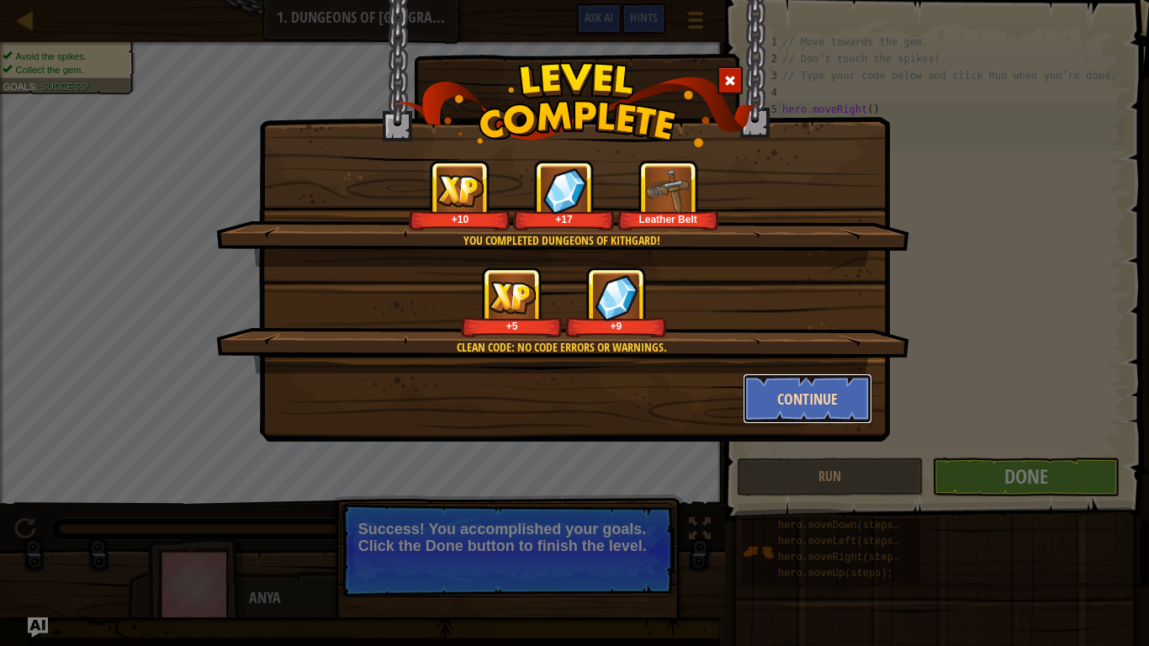
click at [811, 409] on button "Continue" at bounding box center [808, 398] width 130 height 50
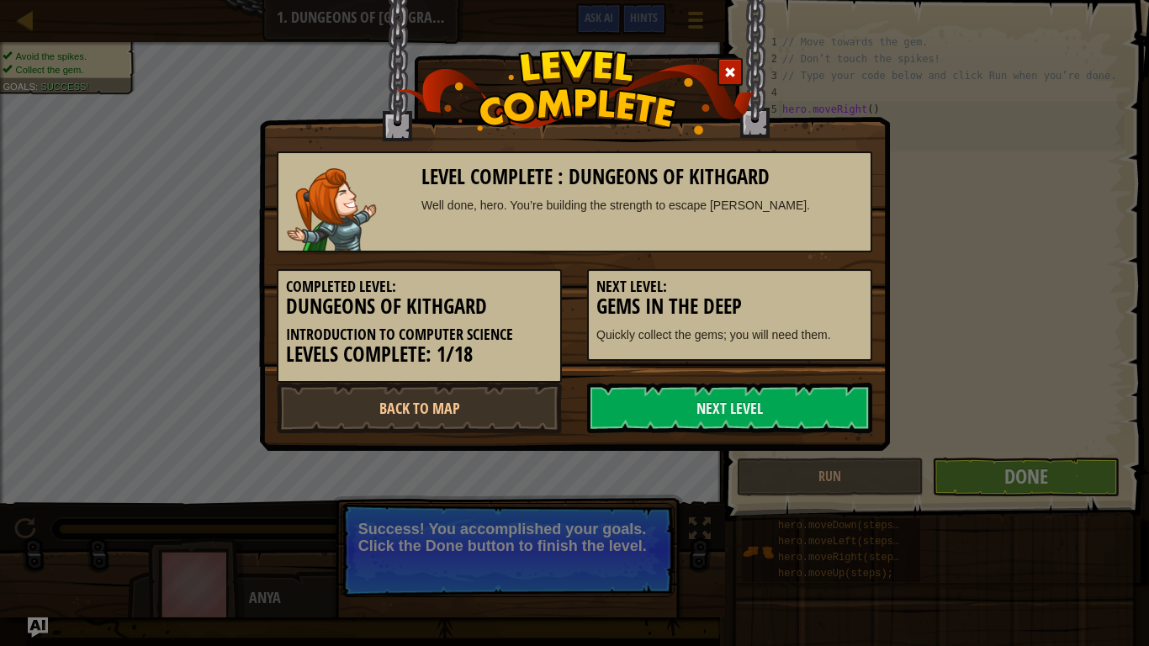
click at [811, 409] on link "Next Level" at bounding box center [729, 408] width 285 height 50
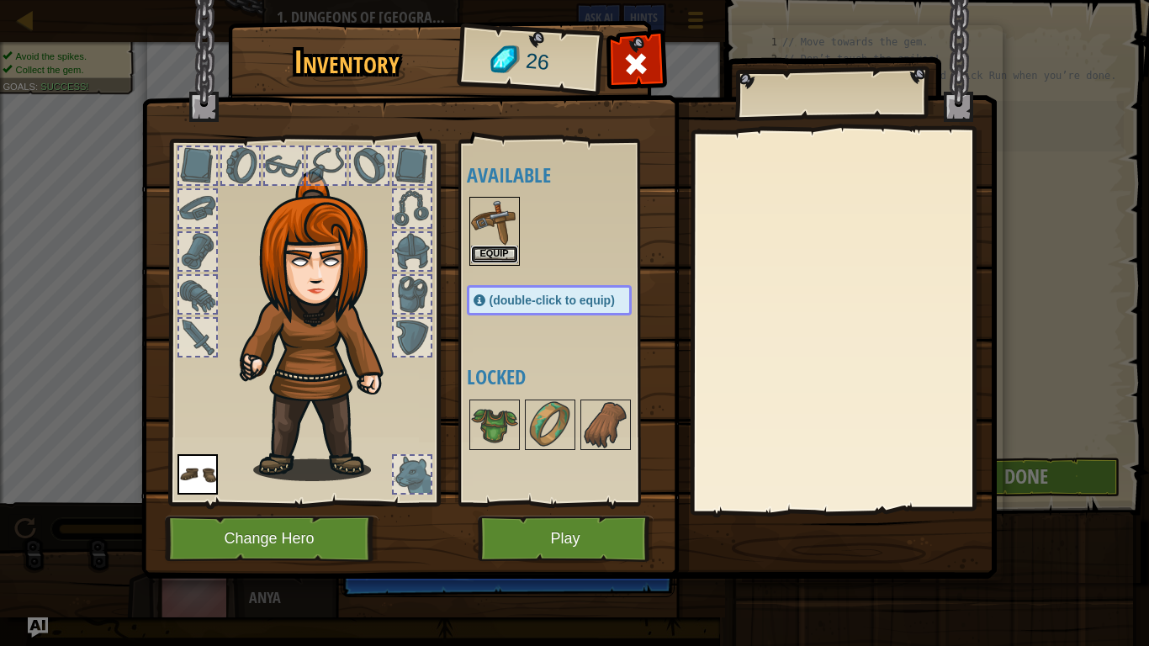
click at [477, 253] on button "Equip" at bounding box center [494, 255] width 47 height 18
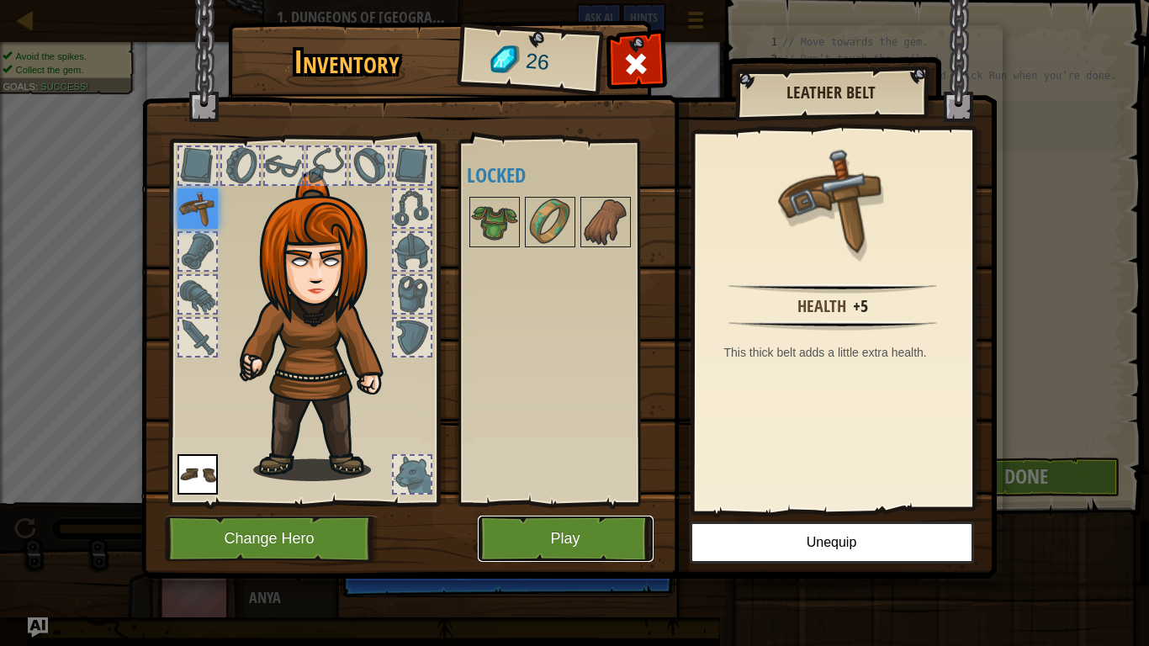
click at [533, 503] on button "Play" at bounding box center [566, 539] width 176 height 46
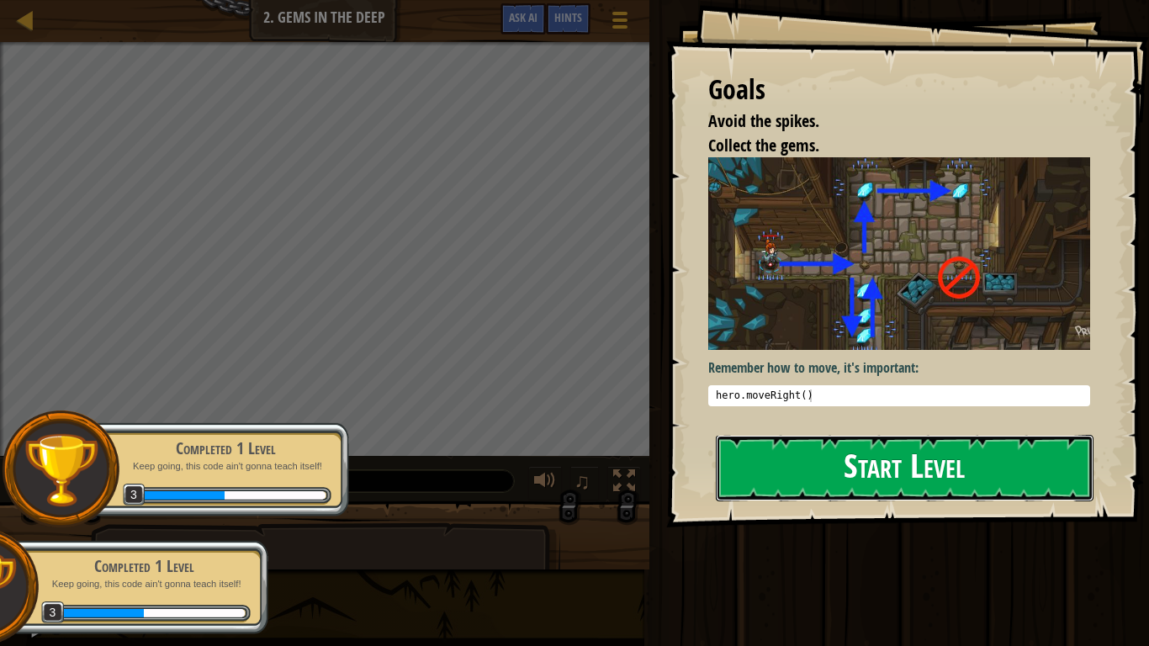
click at [847, 451] on button "Start Level" at bounding box center [905, 468] width 378 height 66
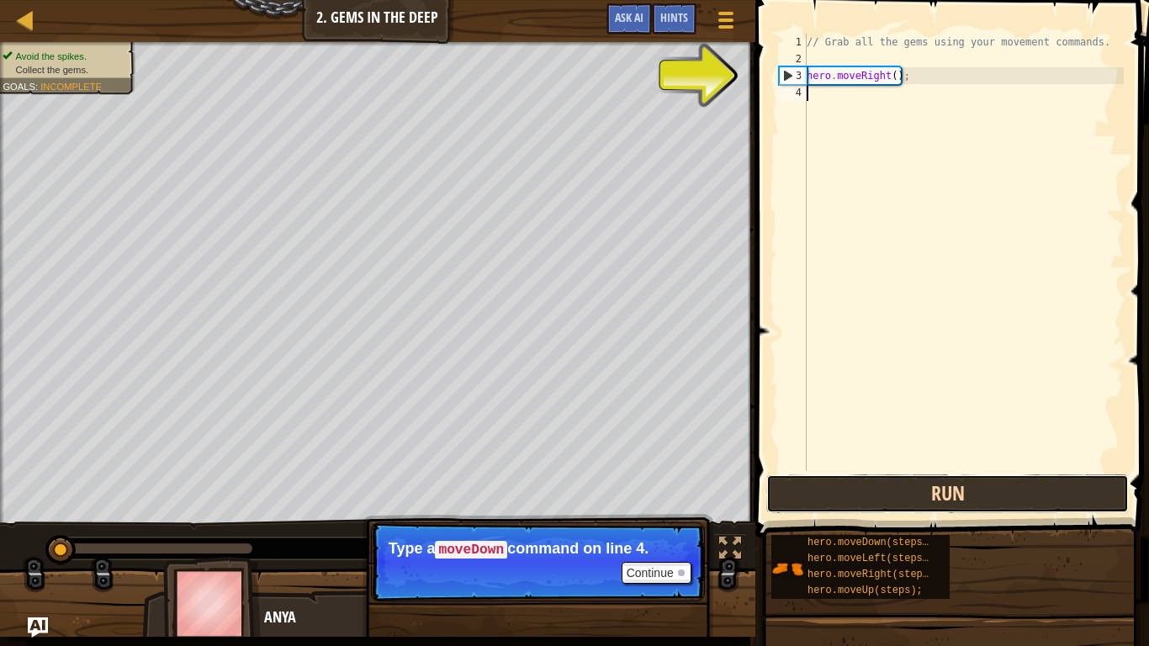
click at [898, 484] on button "Run" at bounding box center [947, 493] width 363 height 39
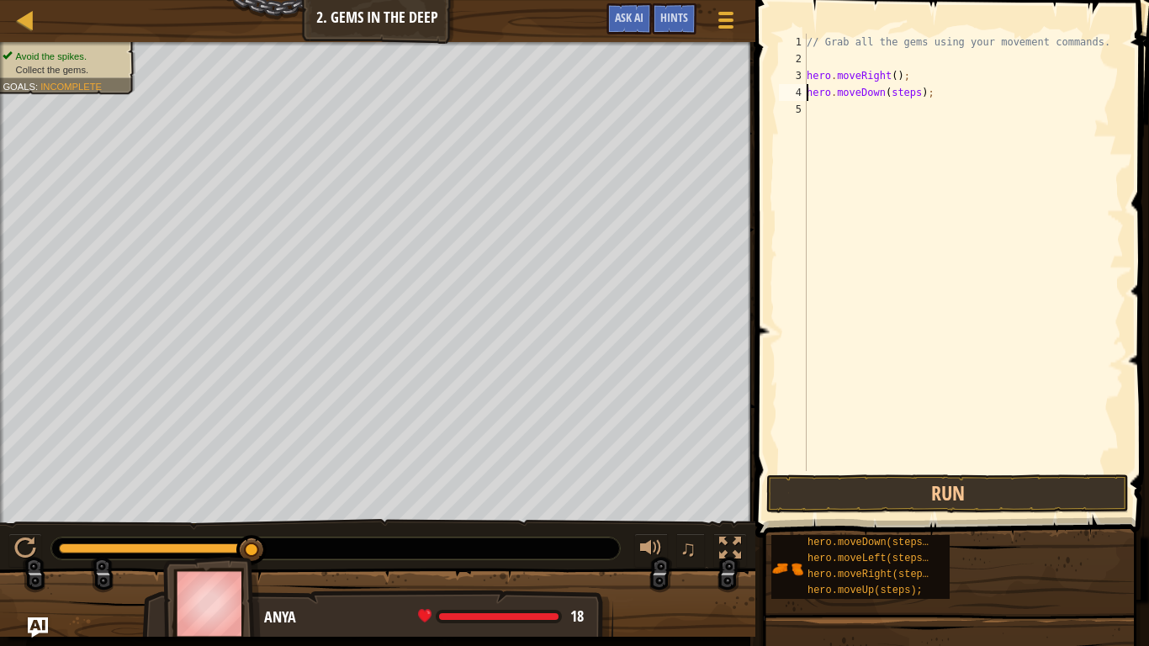
click at [917, 93] on div "// Grab all the gems using your movement commands. hero . moveRight ( ) ; hero …" at bounding box center [963, 269] width 320 height 471
click at [924, 474] on button "Run" at bounding box center [947, 493] width 363 height 39
drag, startPoint x: 908, startPoint y: 109, endPoint x: 879, endPoint y: 109, distance: 28.6
click at [879, 109] on div "// Grab all the gems using your movement commands. hero . moveRight ( ) ; hero …" at bounding box center [963, 269] width 320 height 471
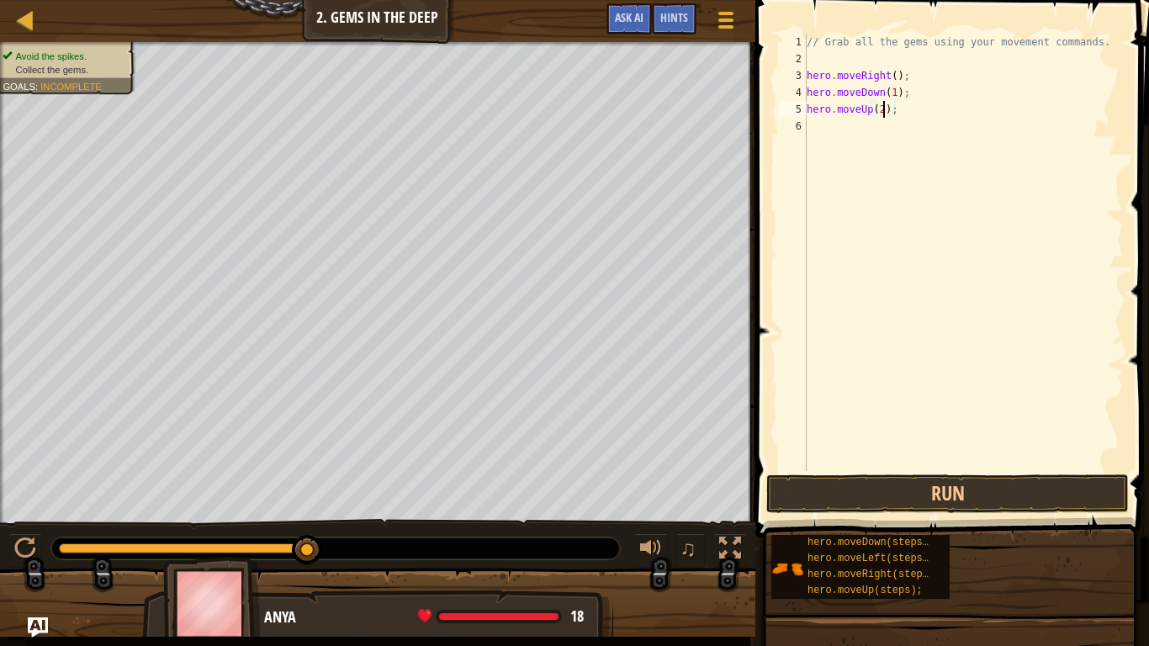
scroll to position [8, 11]
click at [897, 499] on button "Run" at bounding box center [947, 493] width 363 height 39
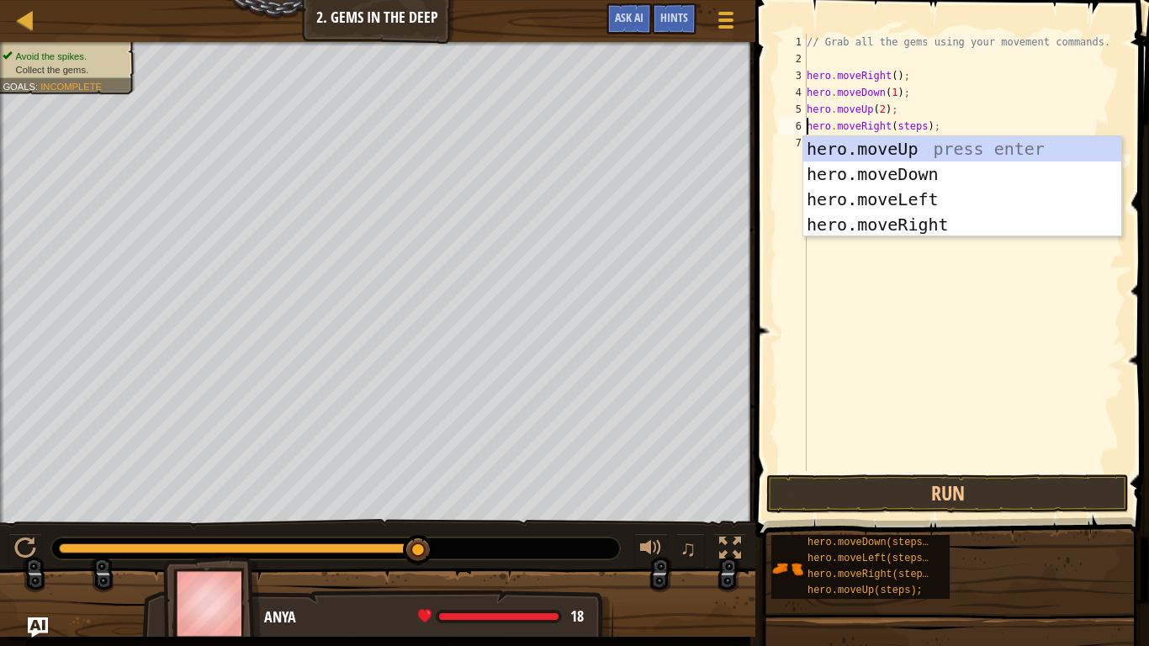
click at [920, 127] on div "// Grab all the gems using your movement commands. hero . moveRight ( ) ; hero …" at bounding box center [963, 269] width 320 height 471
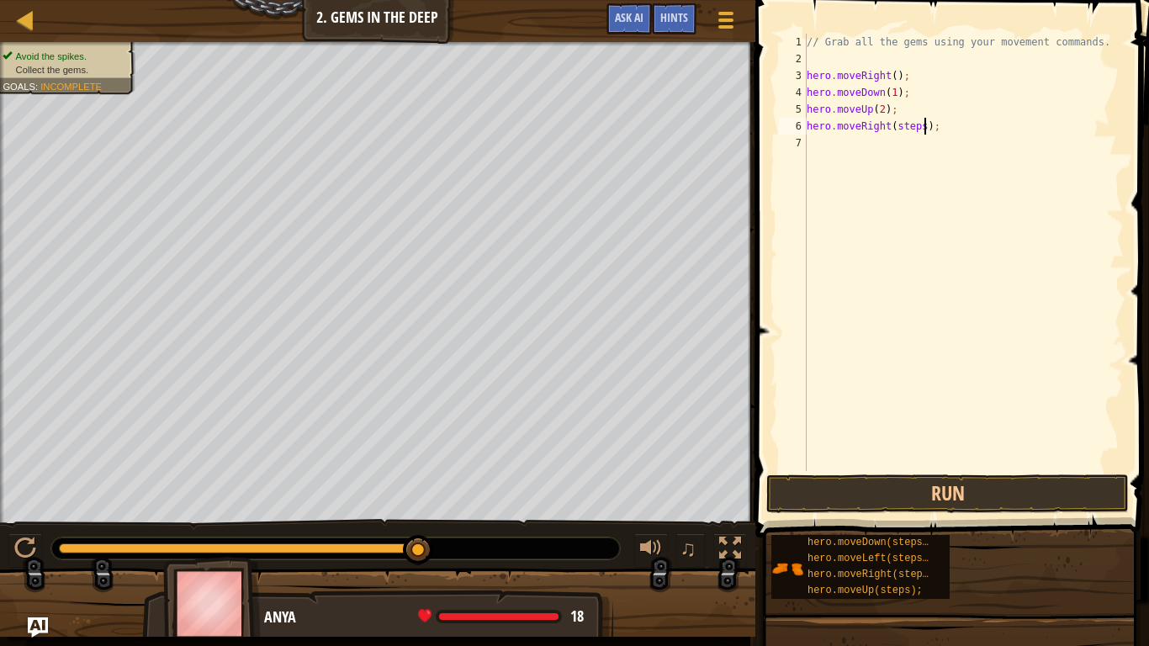
click at [925, 129] on div "// Grab all the gems using your movement commands. hero . moveRight ( ) ; hero …" at bounding box center [963, 269] width 320 height 471
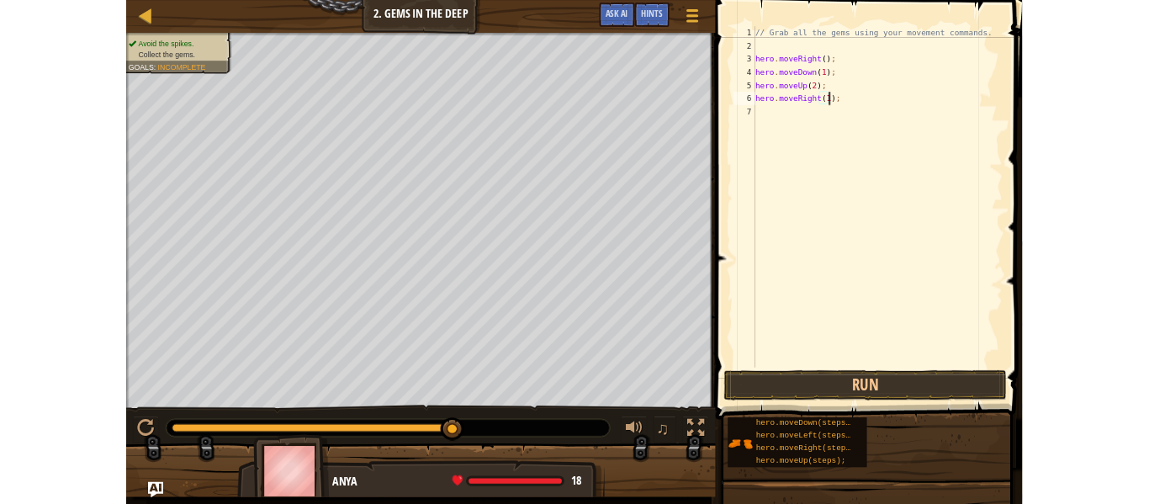
scroll to position [8, 13]
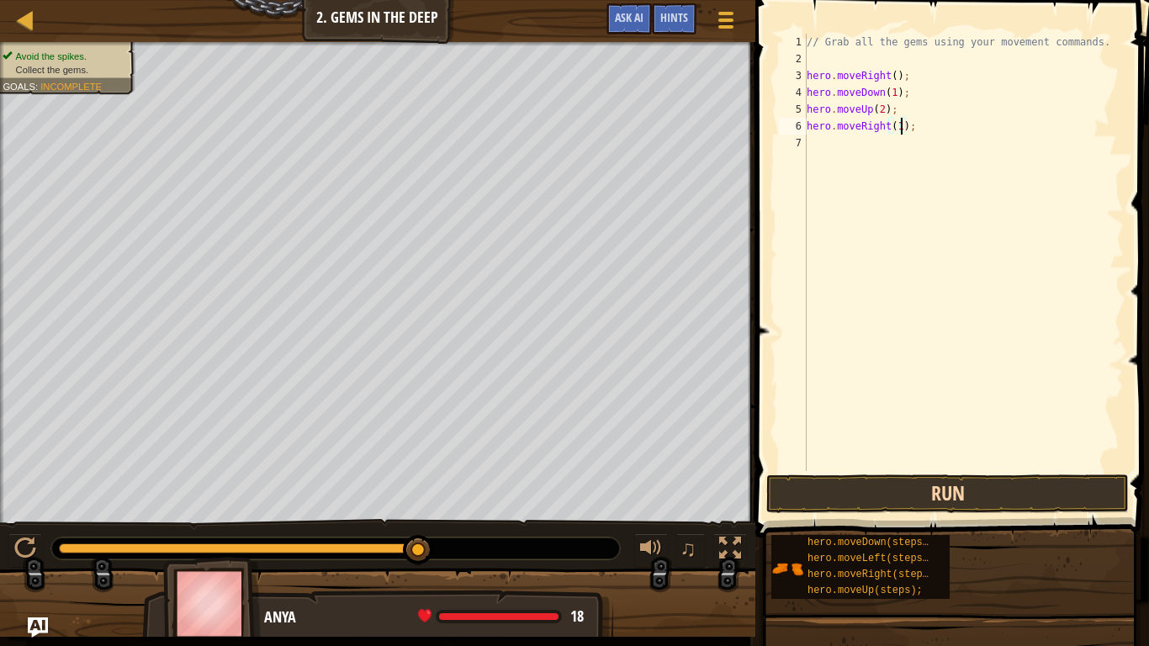
type textarea "hero.moveRight(1);"
click at [927, 493] on button "Run" at bounding box center [947, 493] width 363 height 39
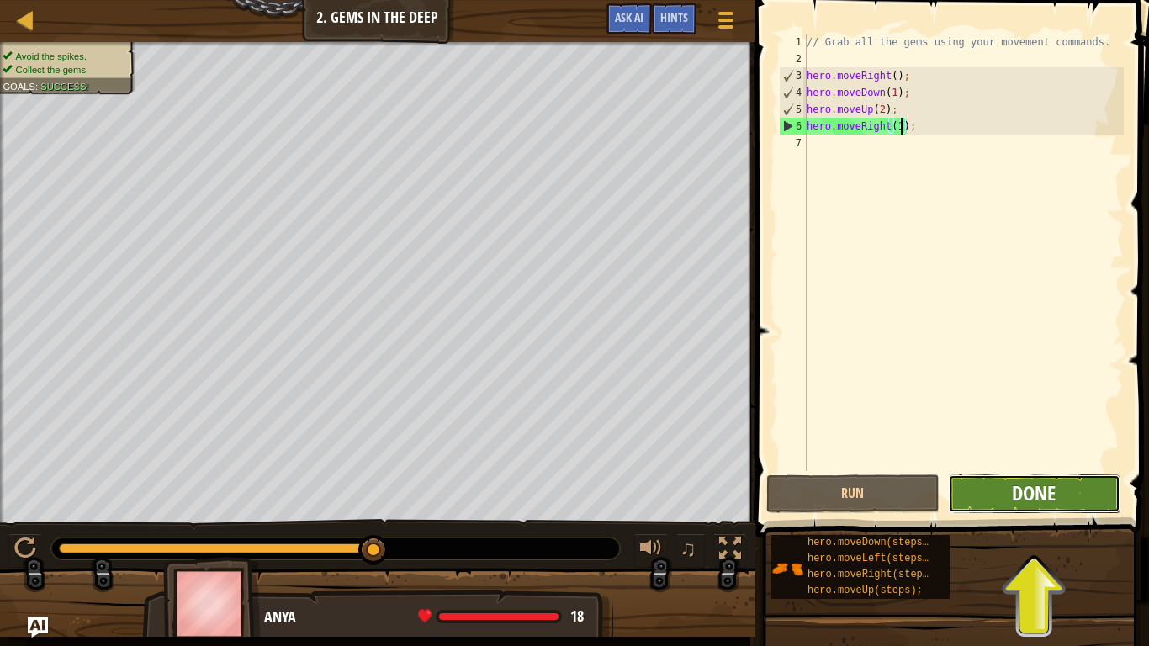
click at [1056, 490] on span "Done" at bounding box center [1034, 492] width 44 height 27
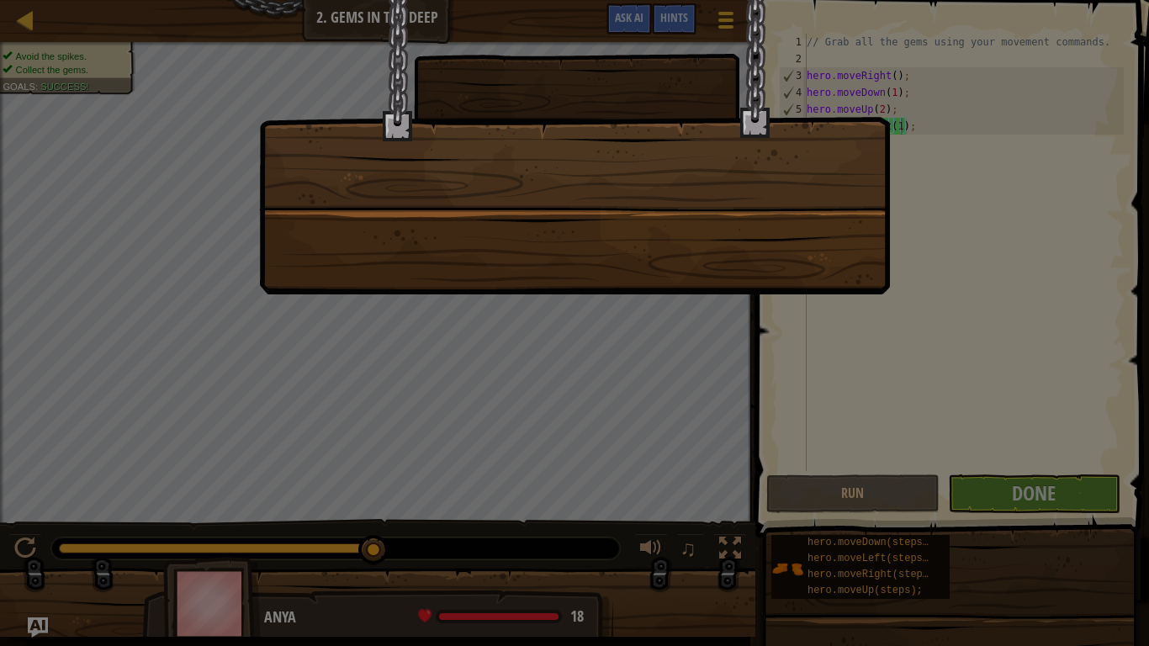
click at [1019, 494] on div at bounding box center [574, 323] width 1149 height 646
click at [582, 255] on div at bounding box center [574, 147] width 631 height 294
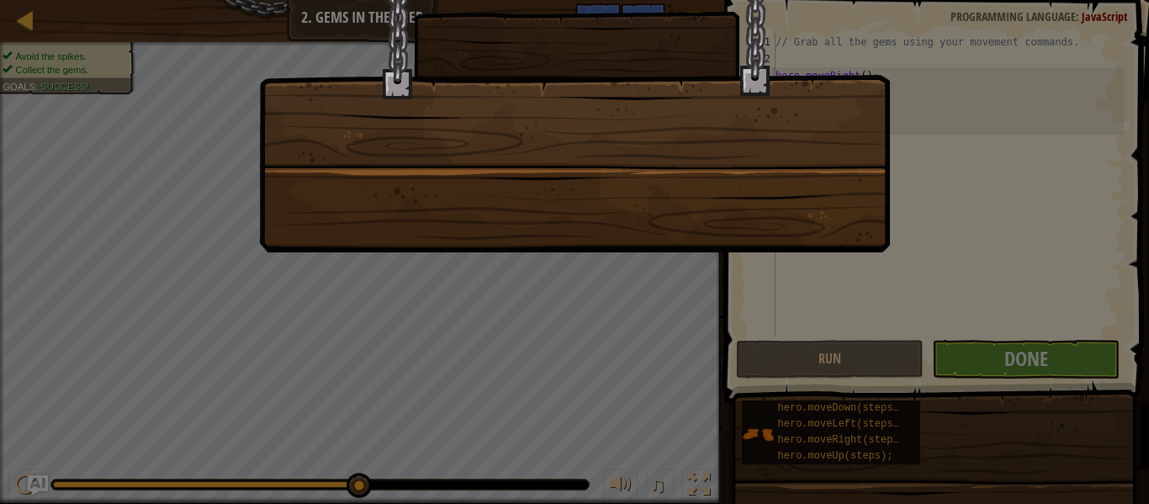
click at [956, 368] on div at bounding box center [574, 252] width 1149 height 504
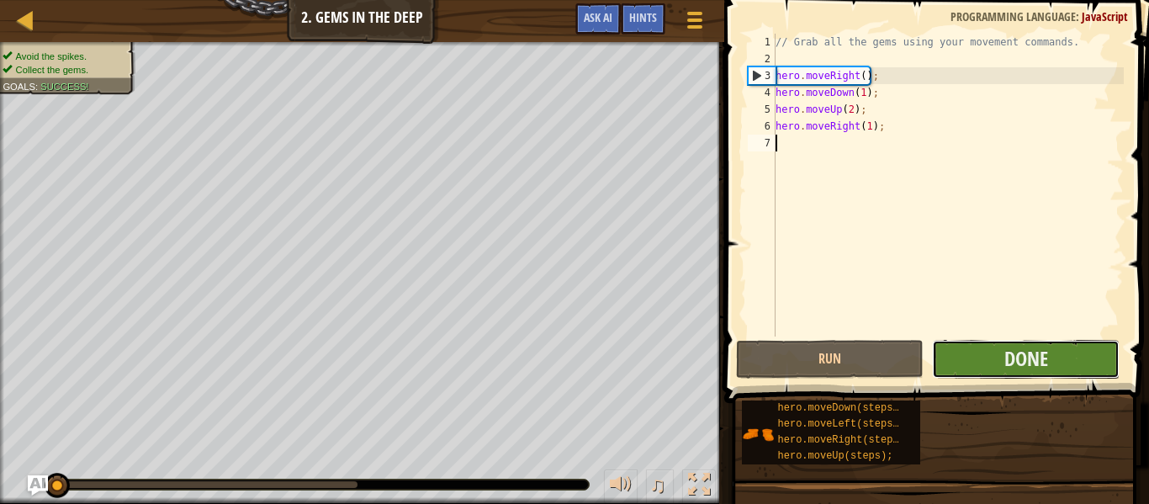
click at [1067, 369] on button "Done" at bounding box center [1026, 359] width 188 height 39
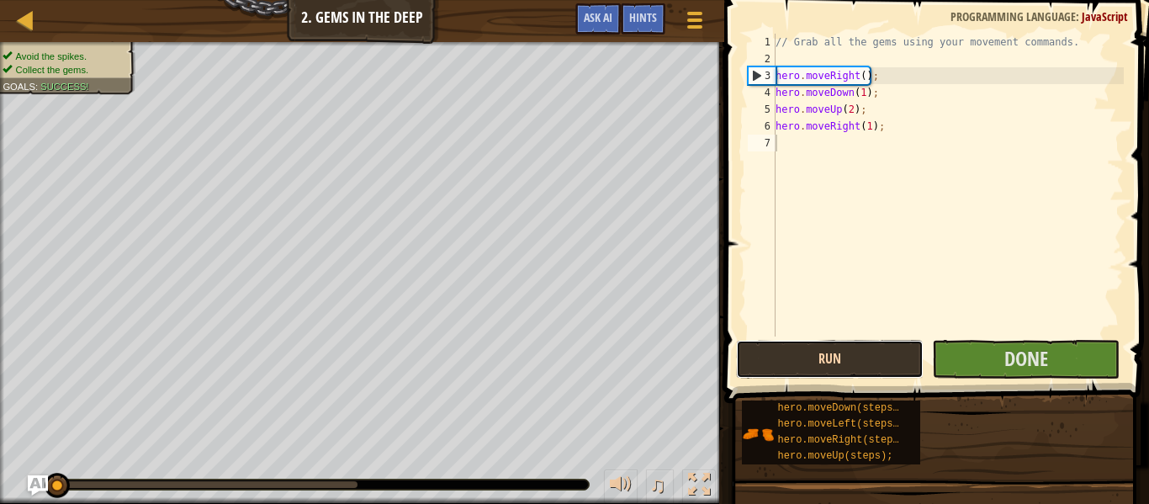
click at [846, 370] on button "Run" at bounding box center [830, 359] width 188 height 39
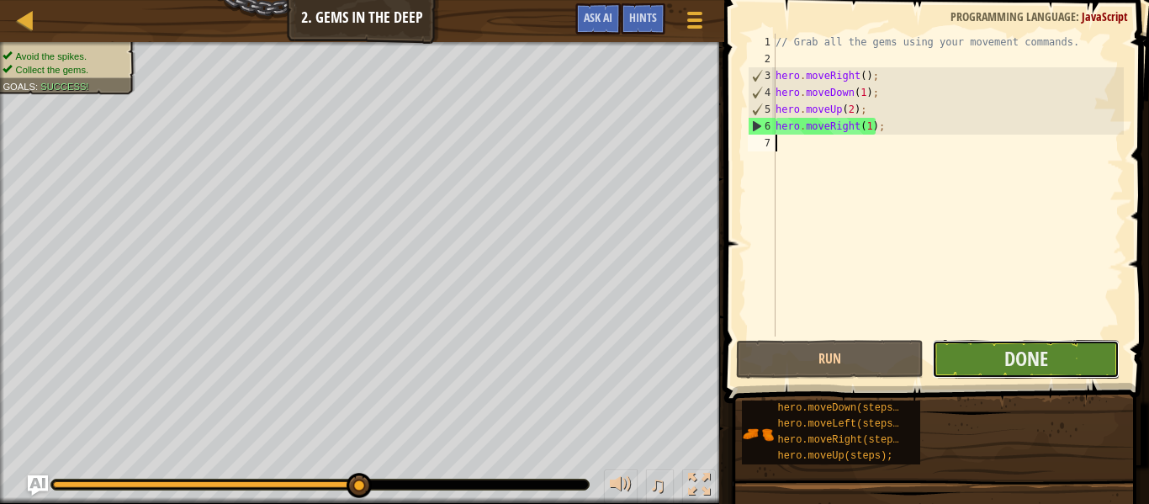
click at [988, 371] on button "Done" at bounding box center [1026, 359] width 188 height 39
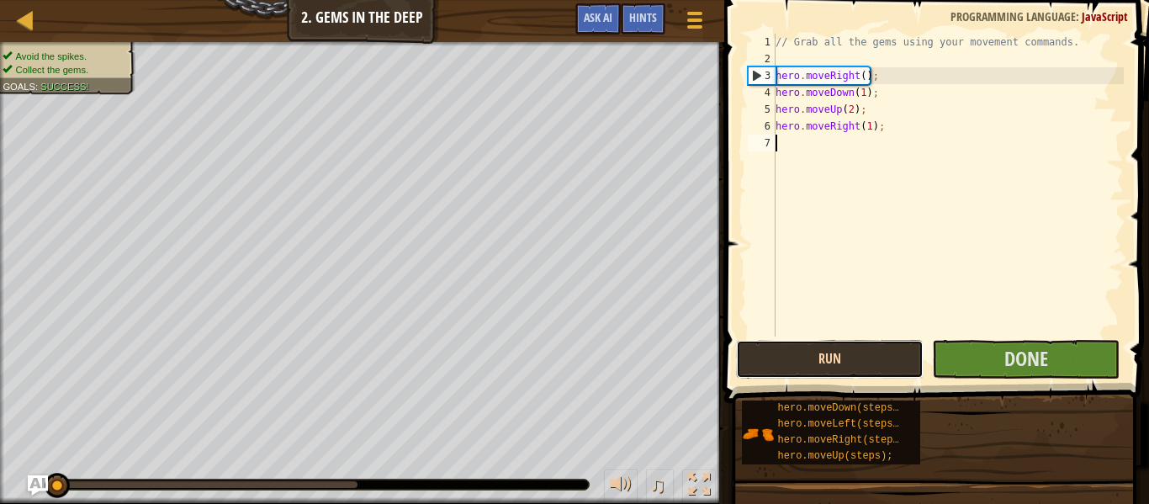
click at [877, 359] on button "Run" at bounding box center [830, 359] width 188 height 39
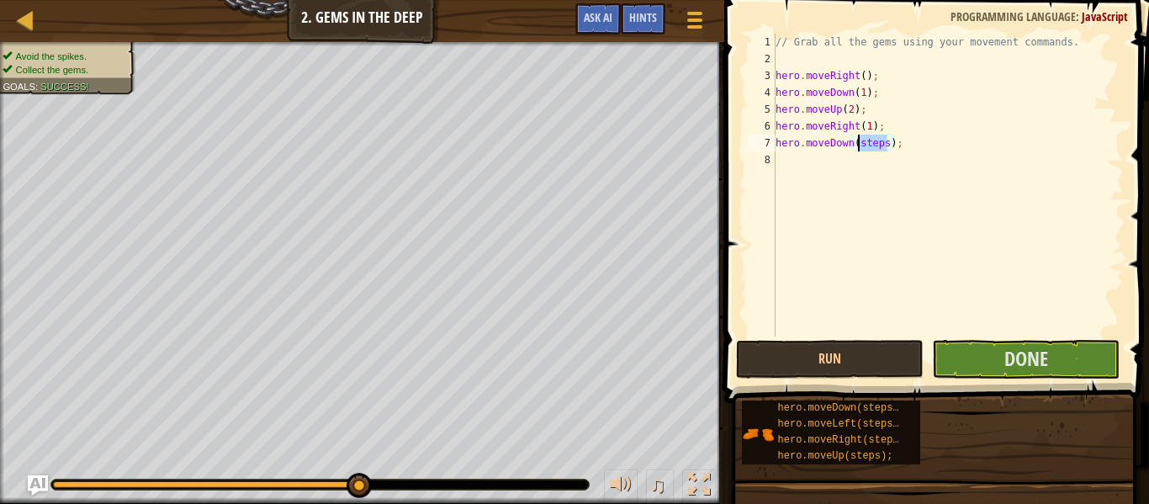
drag, startPoint x: 889, startPoint y: 147, endPoint x: 856, endPoint y: 149, distance: 32.8
click at [856, 149] on div "// Grab all the gems using your movement commands. hero . moveRight ( ) ; hero …" at bounding box center [948, 202] width 352 height 336
click at [810, 344] on button "Run" at bounding box center [830, 359] width 188 height 39
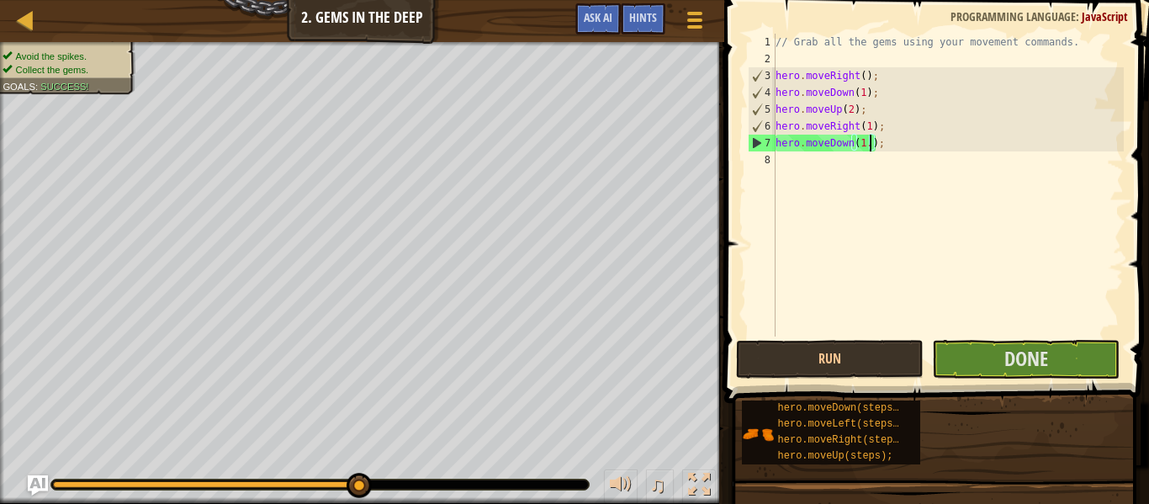
scroll to position [8, 15]
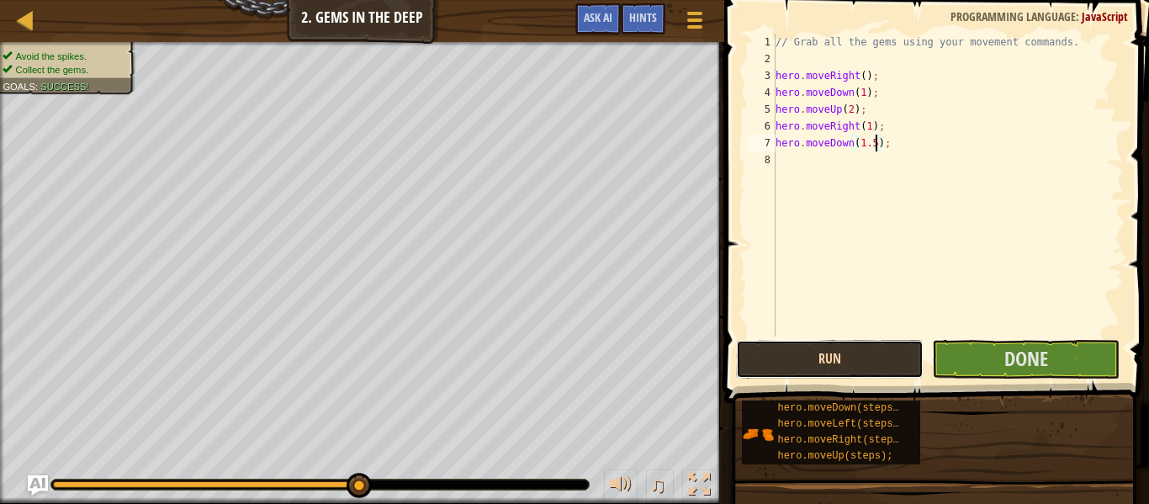
click at [883, 350] on button "Run" at bounding box center [830, 359] width 188 height 39
click at [811, 358] on button "Run" at bounding box center [830, 359] width 188 height 39
click at [868, 362] on button "Run" at bounding box center [830, 359] width 188 height 39
click at [872, 363] on button "Run" at bounding box center [830, 359] width 188 height 39
click at [857, 374] on button "Run" at bounding box center [830, 359] width 188 height 39
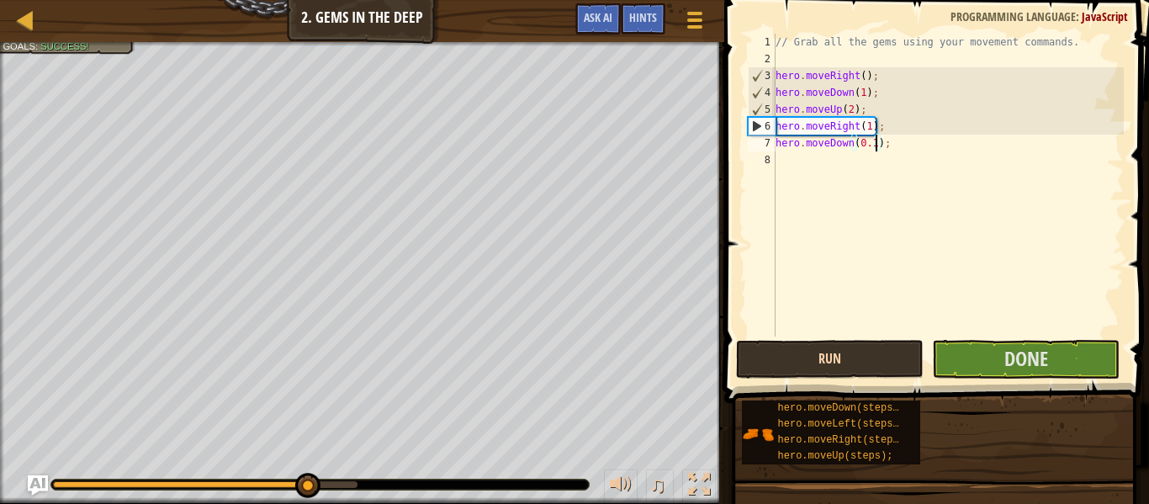
scroll to position [8, 16]
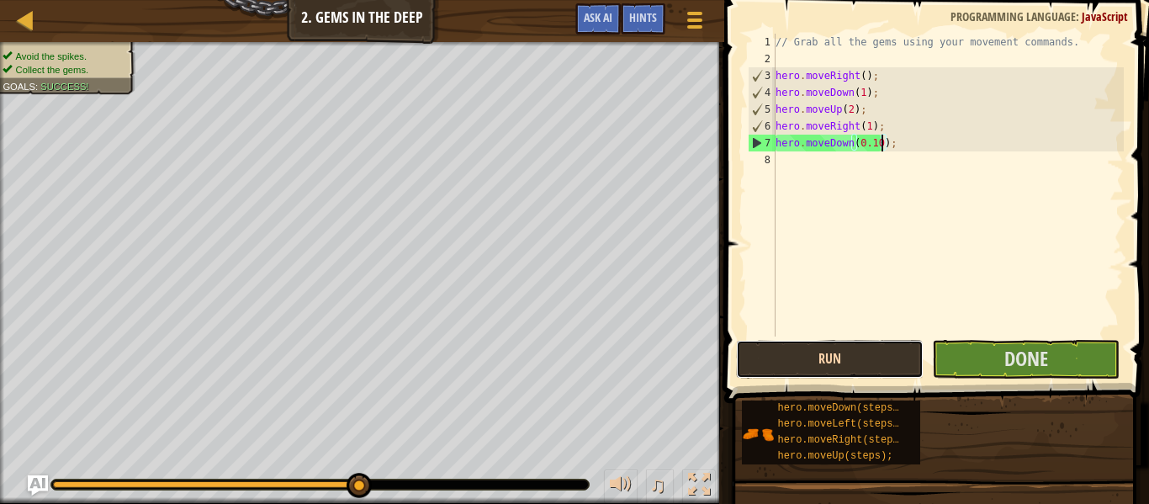
click at [818, 362] on button "Run" at bounding box center [830, 359] width 188 height 39
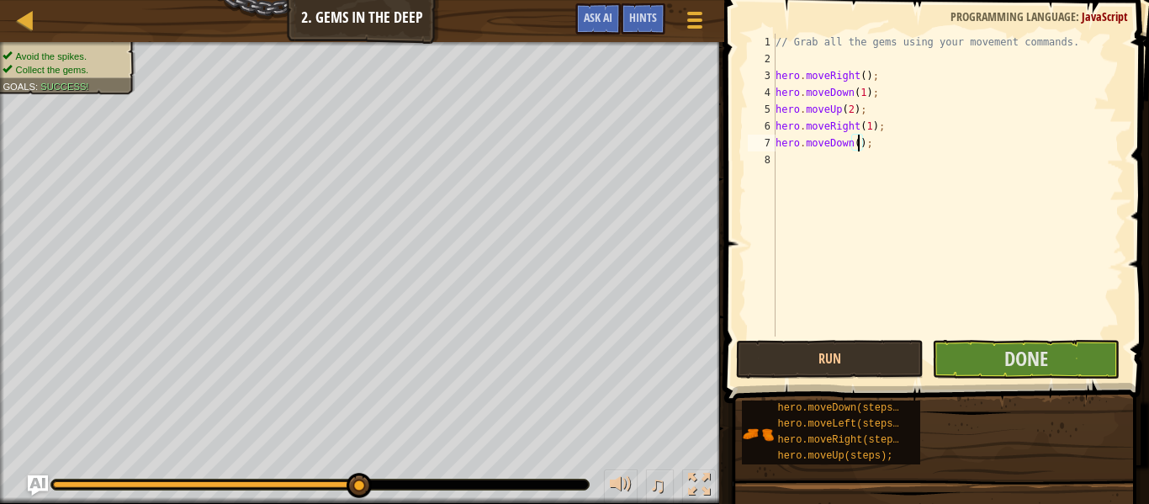
scroll to position [8, 13]
type textarea "hero.moveDown(2);"
click at [802, 369] on button "Run" at bounding box center [830, 359] width 188 height 39
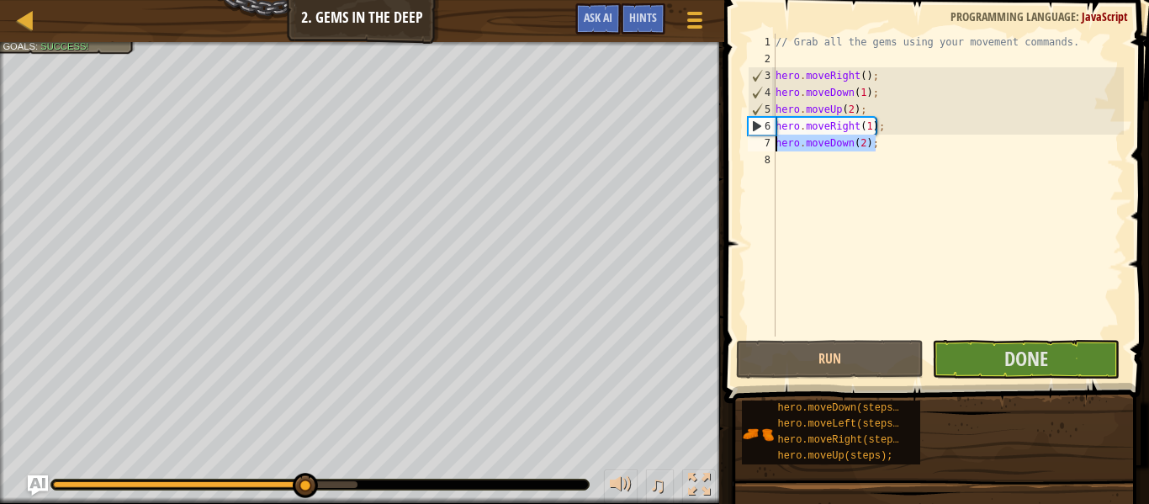
drag, startPoint x: 884, startPoint y: 146, endPoint x: 766, endPoint y: 150, distance: 117.8
click at [766, 150] on div "hero.moveDown(2); 1 2 3 4 5 6 7 8 // Grab all the gems using your movement comm…" at bounding box center [933, 185] width 379 height 303
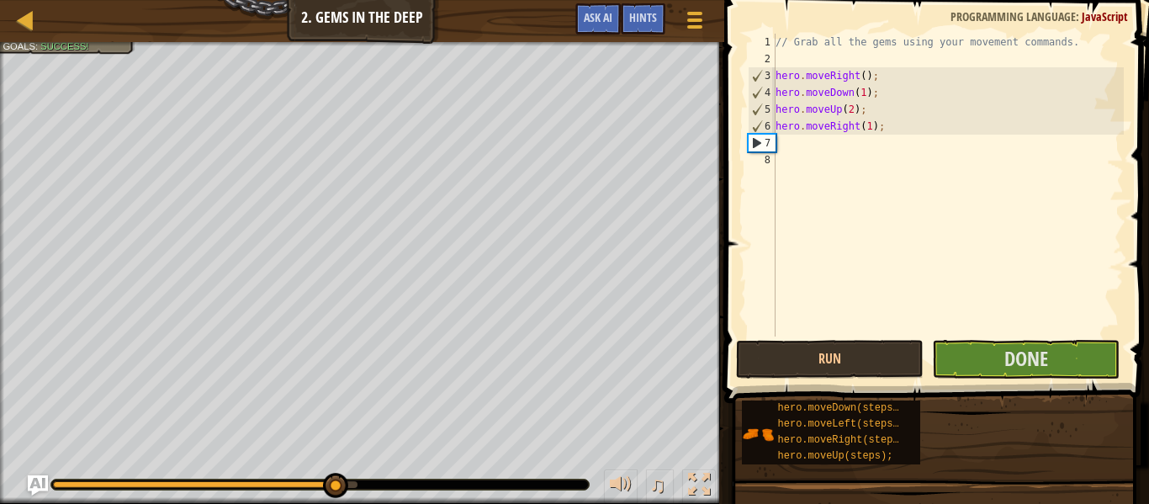
scroll to position [8, 0]
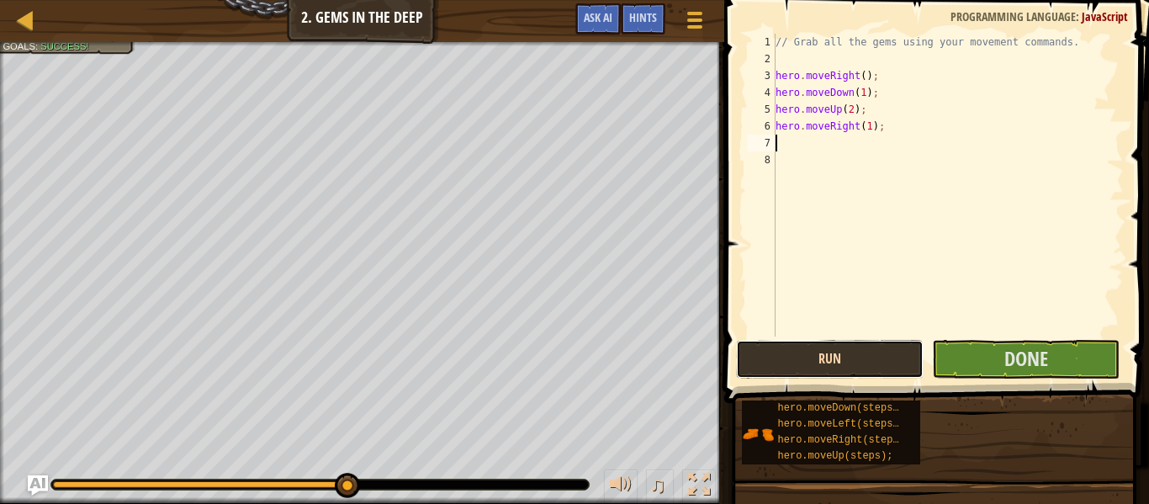
click at [878, 370] on button "Run" at bounding box center [830, 359] width 188 height 39
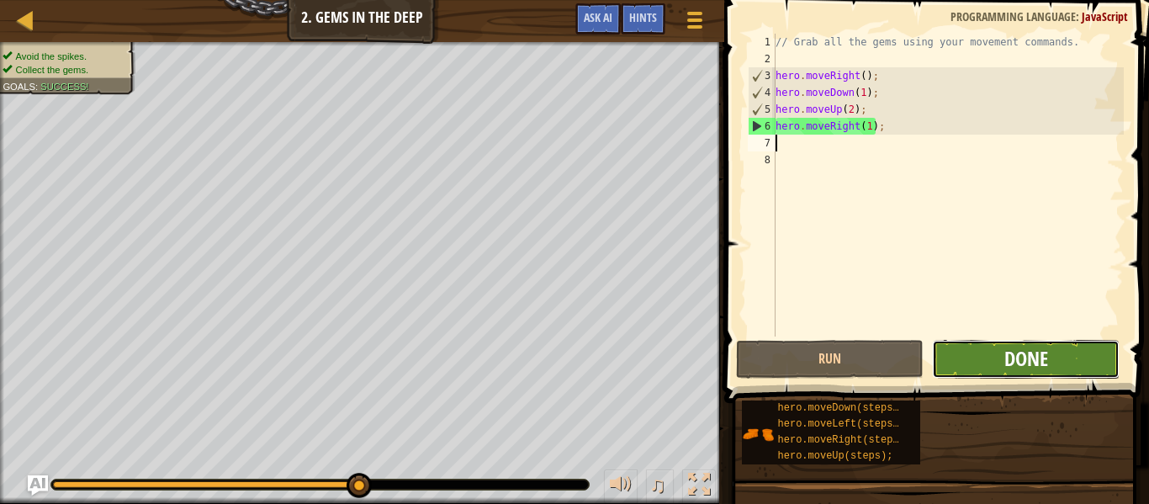
click at [1005, 364] on span "Done" at bounding box center [1026, 358] width 44 height 27
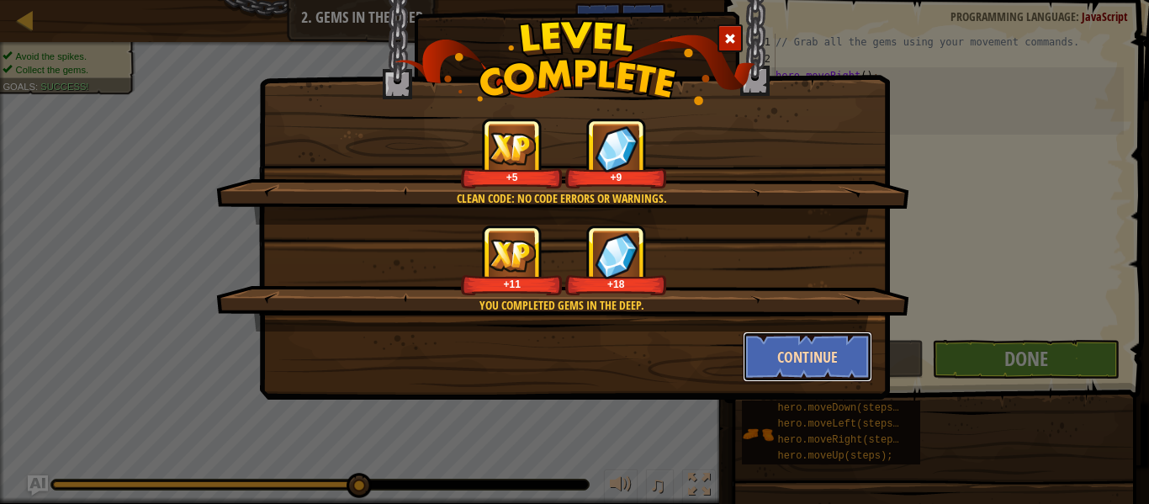
click at [868, 342] on button "Continue" at bounding box center [808, 356] width 130 height 50
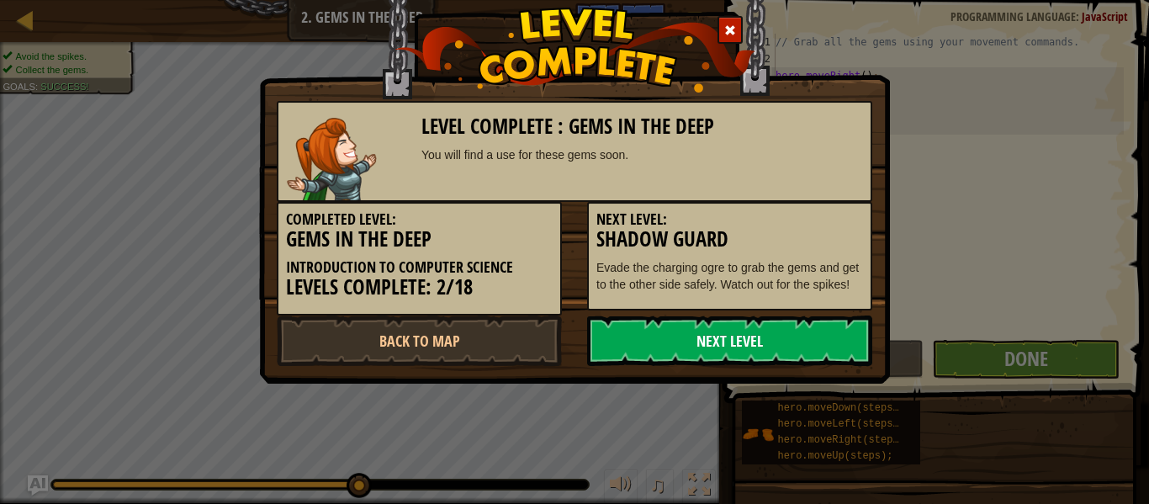
click at [793, 335] on link "Next Level" at bounding box center [729, 340] width 285 height 50
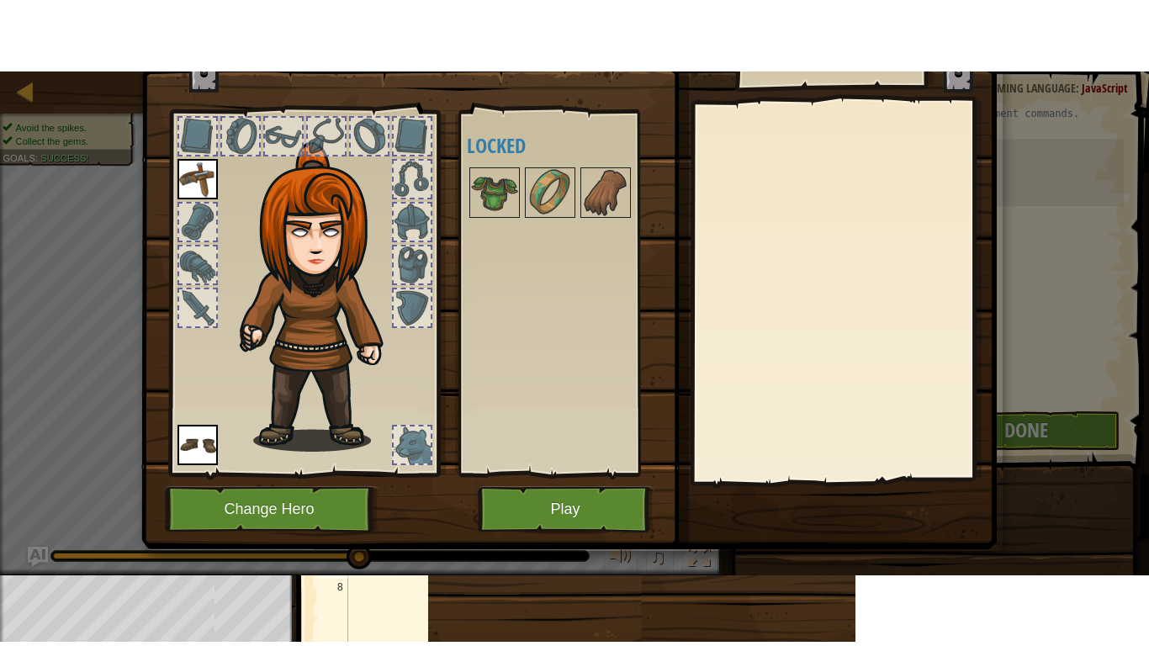
scroll to position [58, 0]
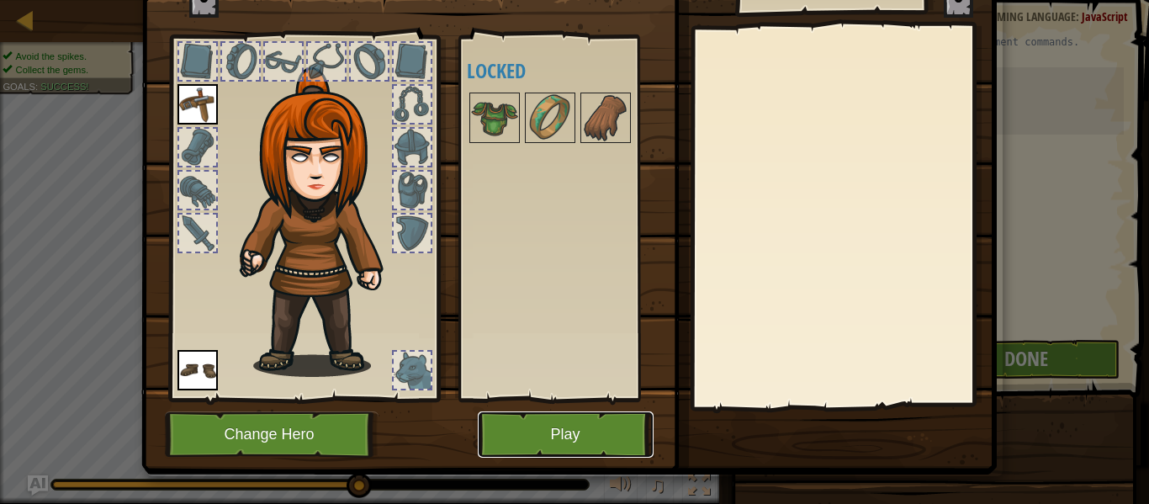
click at [588, 419] on button "Play" at bounding box center [566, 434] width 176 height 46
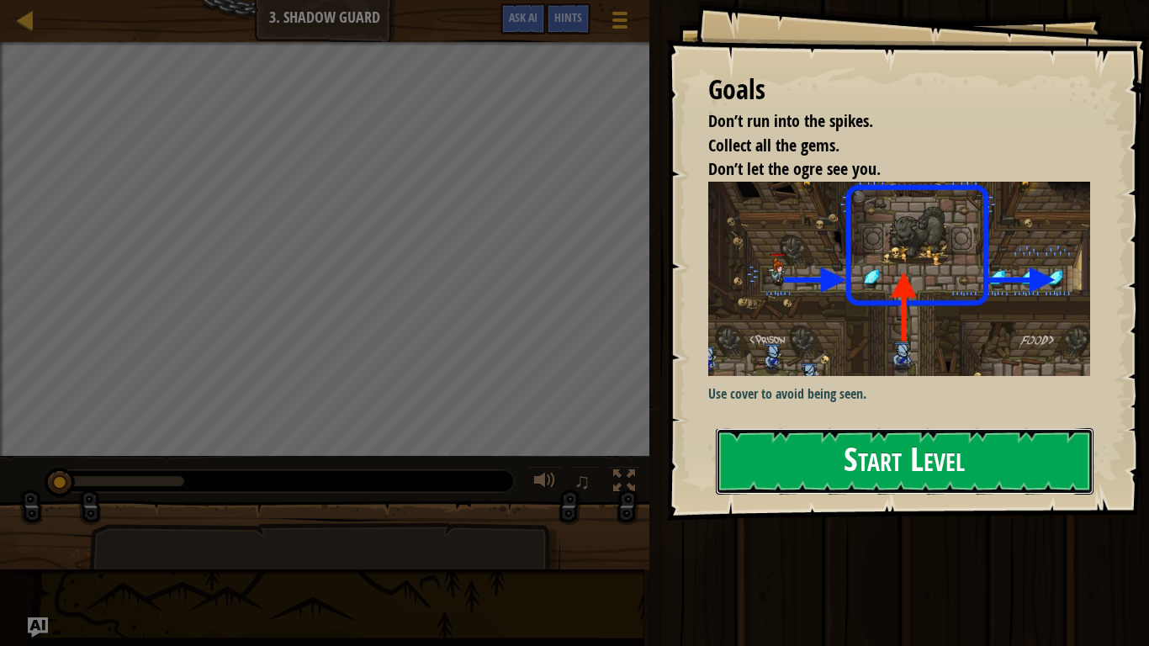
click at [825, 428] on button "Start Level" at bounding box center [905, 461] width 378 height 66
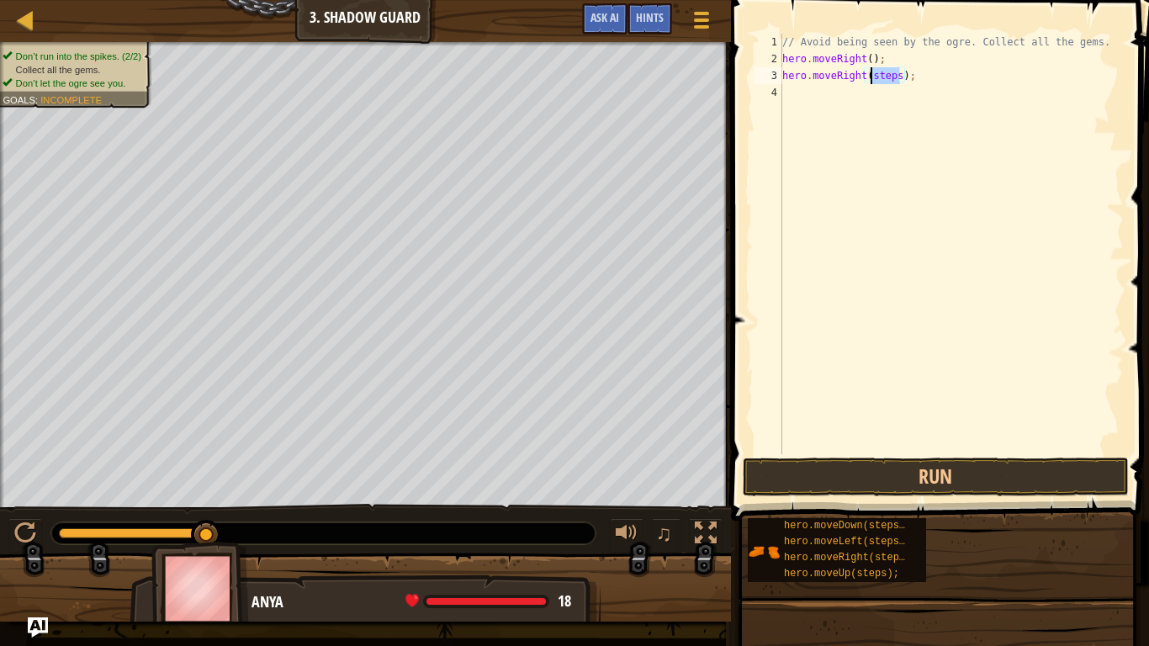
drag, startPoint x: 902, startPoint y: 77, endPoint x: 871, endPoint y: 77, distance: 31.1
click at [871, 77] on div "// Avoid being seen by the ogre. Collect all the gems. hero . moveRight ( ) ; h…" at bounding box center [951, 261] width 345 height 454
click at [854, 463] on button "Run" at bounding box center [936, 477] width 386 height 39
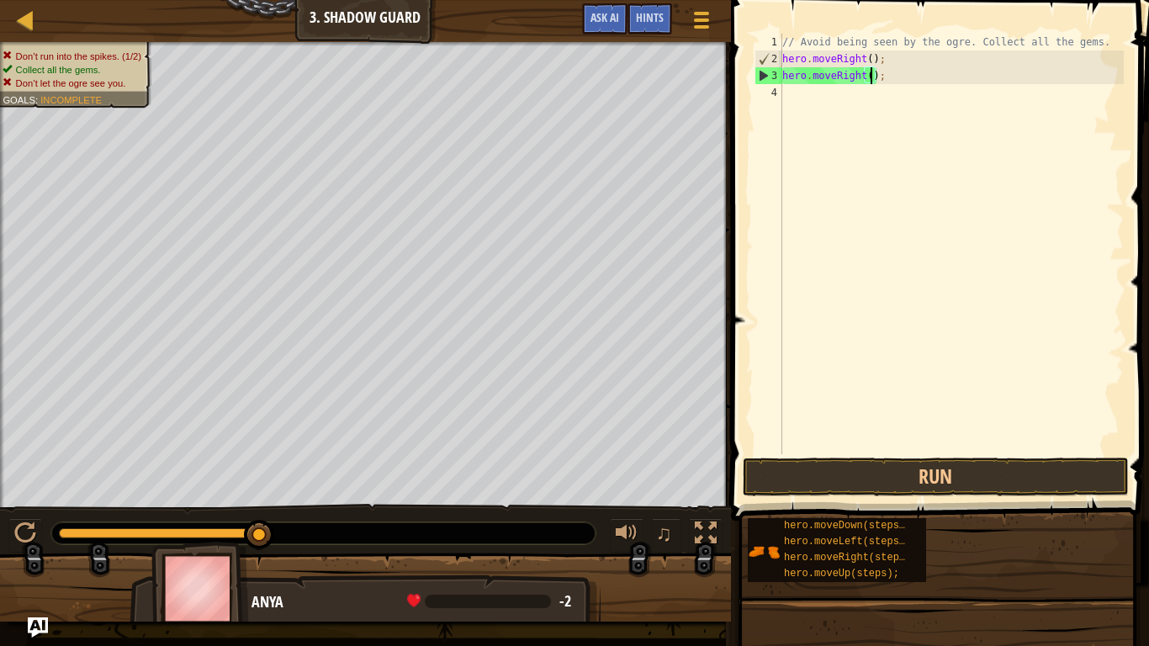
type textarea "hero.moveRight);"
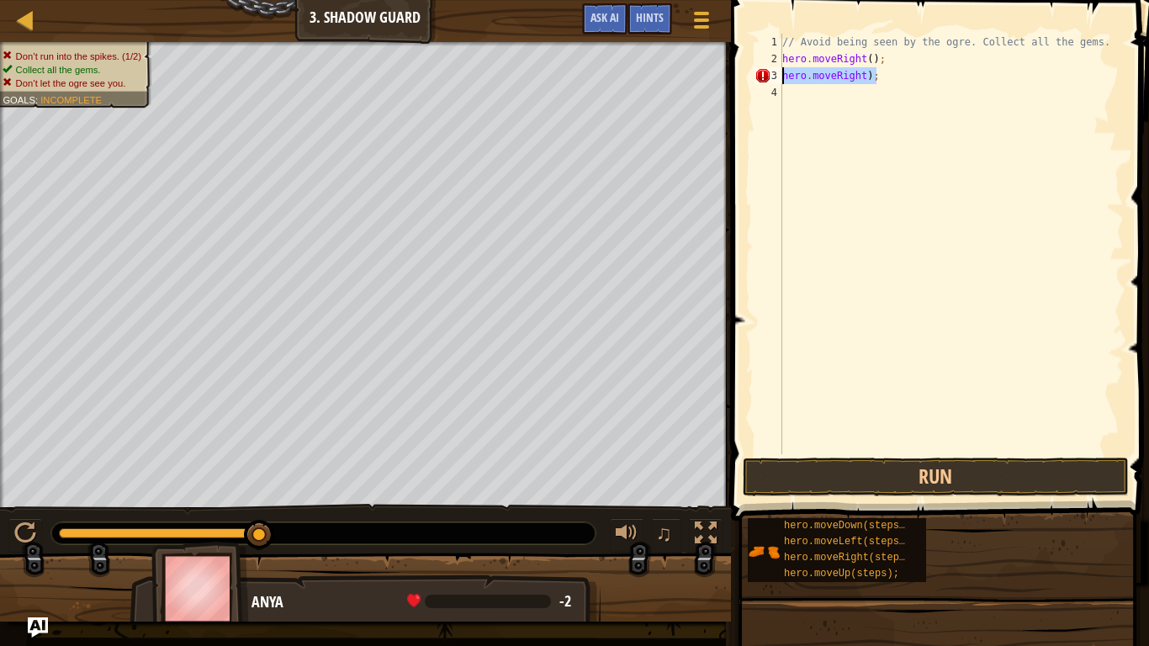
drag, startPoint x: 891, startPoint y: 73, endPoint x: 781, endPoint y: 77, distance: 109.4
click at [781, 77] on div "hero.moveRight); 1 2 3 4 // Avoid being seen by the ogre. Collect all the gems.…" at bounding box center [937, 244] width 373 height 421
click at [877, 76] on div "// Avoid being seen by the ogre. Collect all the gems. hero . moveRight ( ) ; h…" at bounding box center [951, 244] width 345 height 421
drag, startPoint x: 853, startPoint y: 79, endPoint x: 882, endPoint y: 82, distance: 28.8
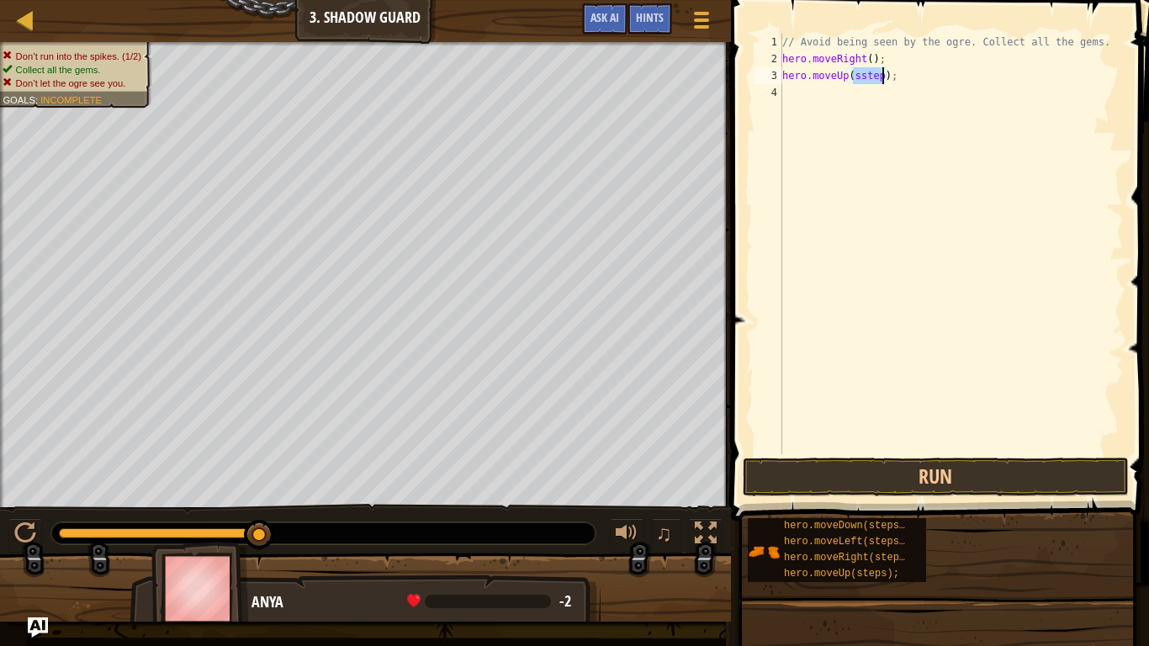
click at [882, 82] on div "// Avoid being seen by the ogre. Collect all the gems. hero . moveRight ( ) ; h…" at bounding box center [951, 261] width 345 height 454
click at [850, 470] on button "Run" at bounding box center [936, 477] width 386 height 39
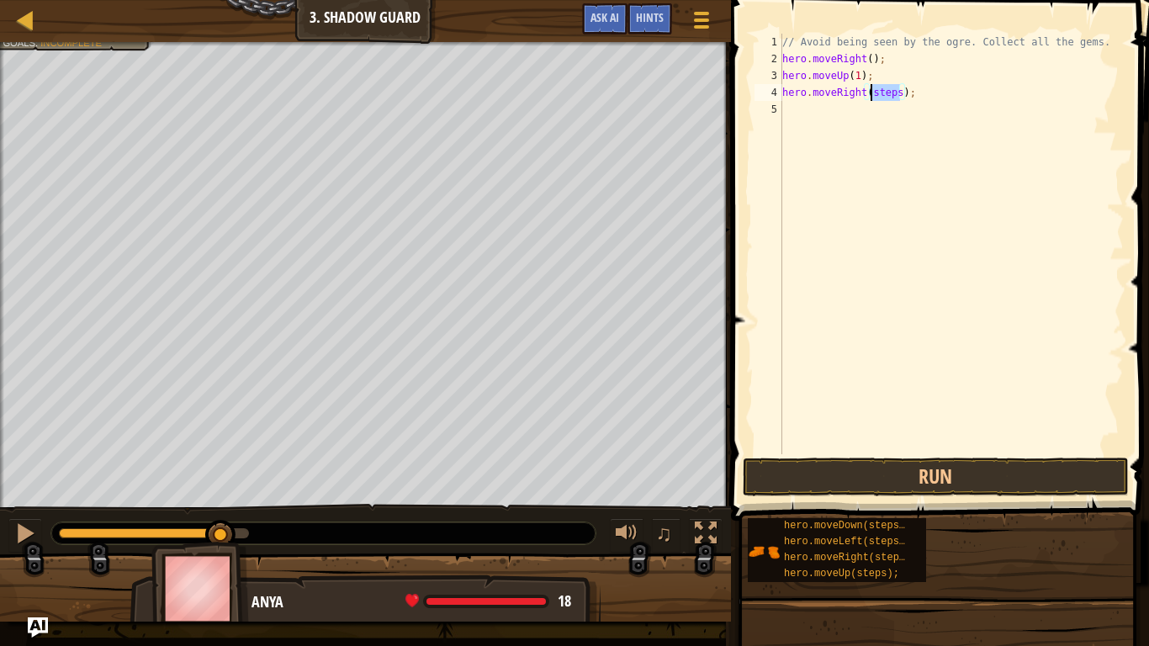
drag, startPoint x: 902, startPoint y: 92, endPoint x: 869, endPoint y: 93, distance: 32.8
click at [869, 93] on div "// Avoid being seen by the ogre. Collect all the gems. hero . moveRight ( ) ; h…" at bounding box center [951, 261] width 345 height 454
drag, startPoint x: 894, startPoint y: 112, endPoint x: 864, endPoint y: 108, distance: 30.6
click at [864, 108] on div "// Avoid being seen by the ogre. Collect all the gems. hero . moveRight ( ) ; h…" at bounding box center [951, 261] width 345 height 454
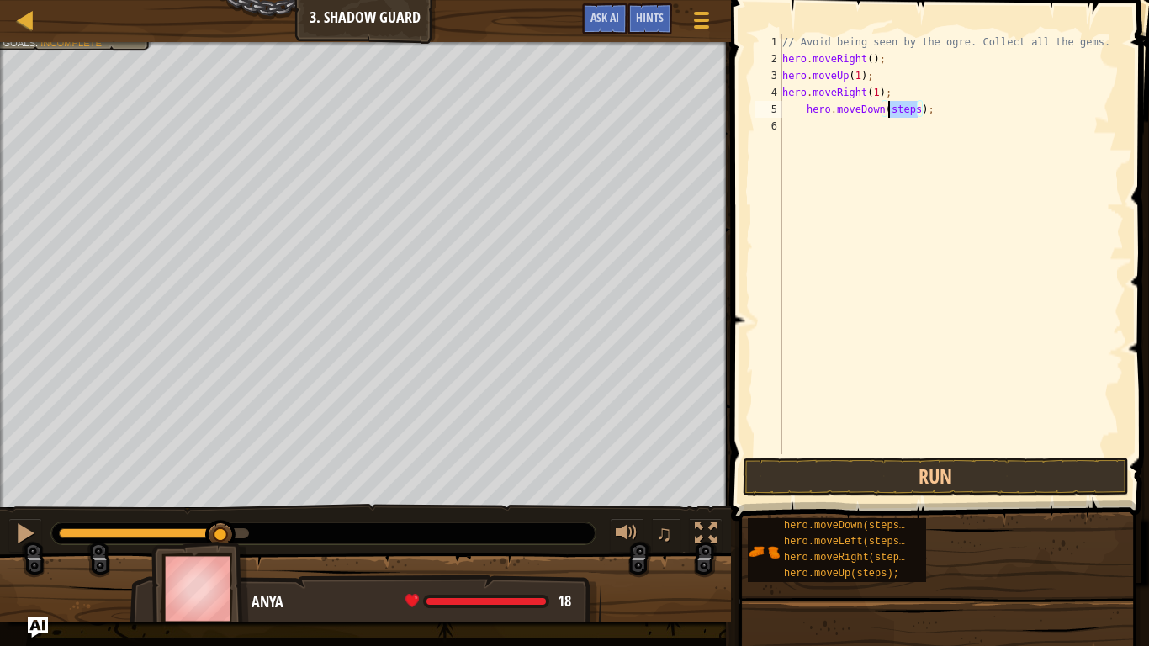
scroll to position [8, 16]
click at [808, 114] on div "// Avoid being seen by the ogre. Collect all the gems. hero . moveRight ( ) ; h…" at bounding box center [951, 261] width 345 height 454
drag, startPoint x: 898, startPoint y: 130, endPoint x: 874, endPoint y: 130, distance: 23.6
click at [874, 130] on div "// Avoid being seen by the ogre. Collect all the gems. hero . moveRight ( ) ; h…" at bounding box center [951, 261] width 345 height 454
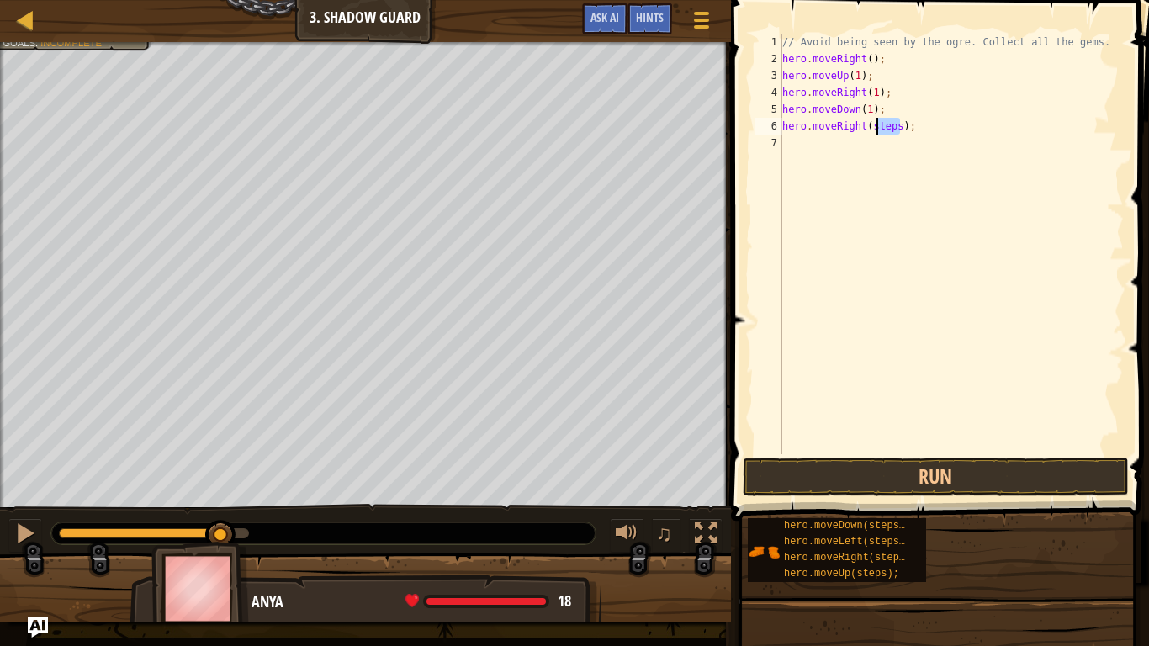
click at [903, 126] on div "// Avoid being seen by the ogre. Collect all the gems. hero . moveRight ( ) ; h…" at bounding box center [951, 244] width 345 height 421
drag, startPoint x: 903, startPoint y: 126, endPoint x: 887, endPoint y: 125, distance: 16.0
click at [887, 125] on div "// Avoid being seen by the ogre. Collect all the gems. hero . moveRight ( ) ; h…" at bounding box center [951, 261] width 345 height 454
type textarea "hero.moveRight(1);"
click at [914, 490] on button "Run" at bounding box center [936, 477] width 386 height 39
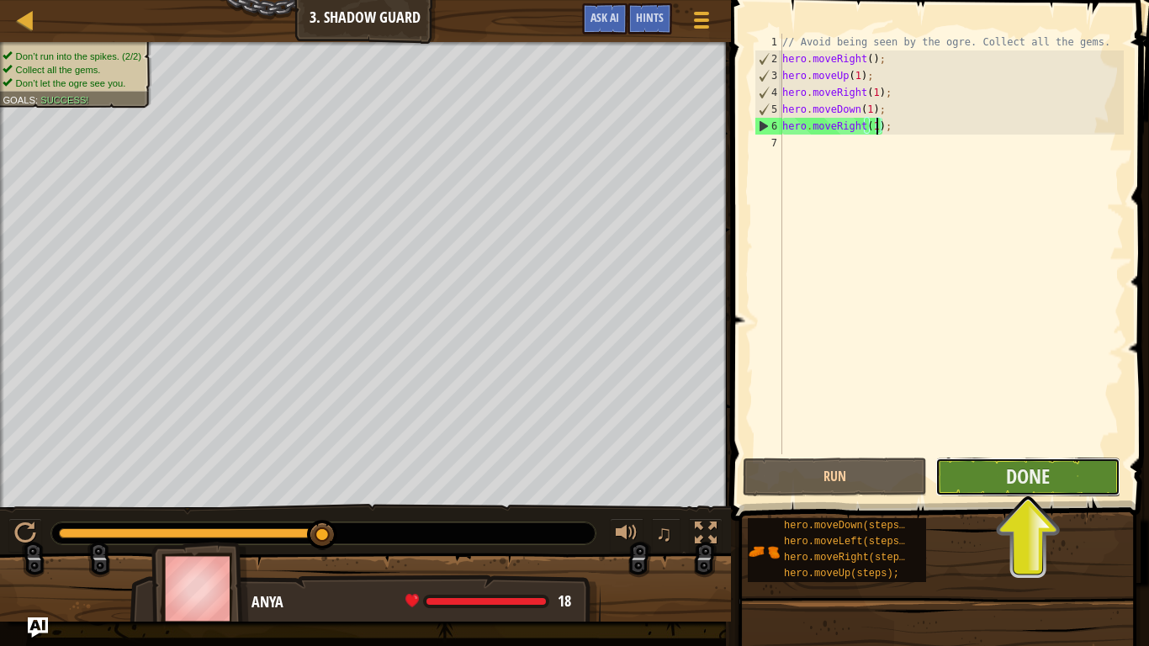
click at [1000, 463] on button "Done" at bounding box center [1027, 477] width 184 height 39
